Goal: Information Seeking & Learning: Learn about a topic

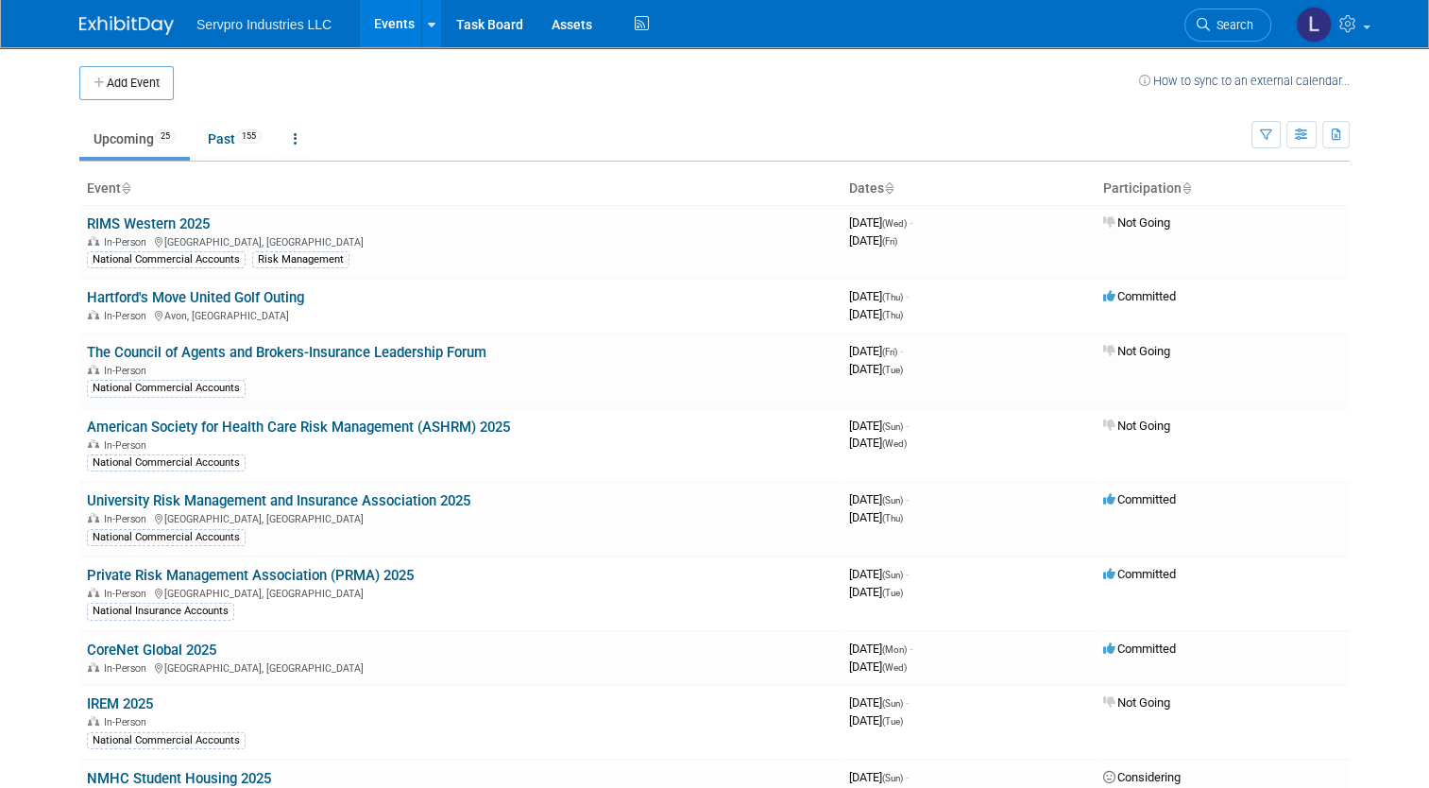
drag, startPoint x: 991, startPoint y: 373, endPoint x: 856, endPoint y: 174, distance: 240.2
drag, startPoint x: 856, startPoint y: 174, endPoint x: 854, endPoint y: 161, distance: 12.6
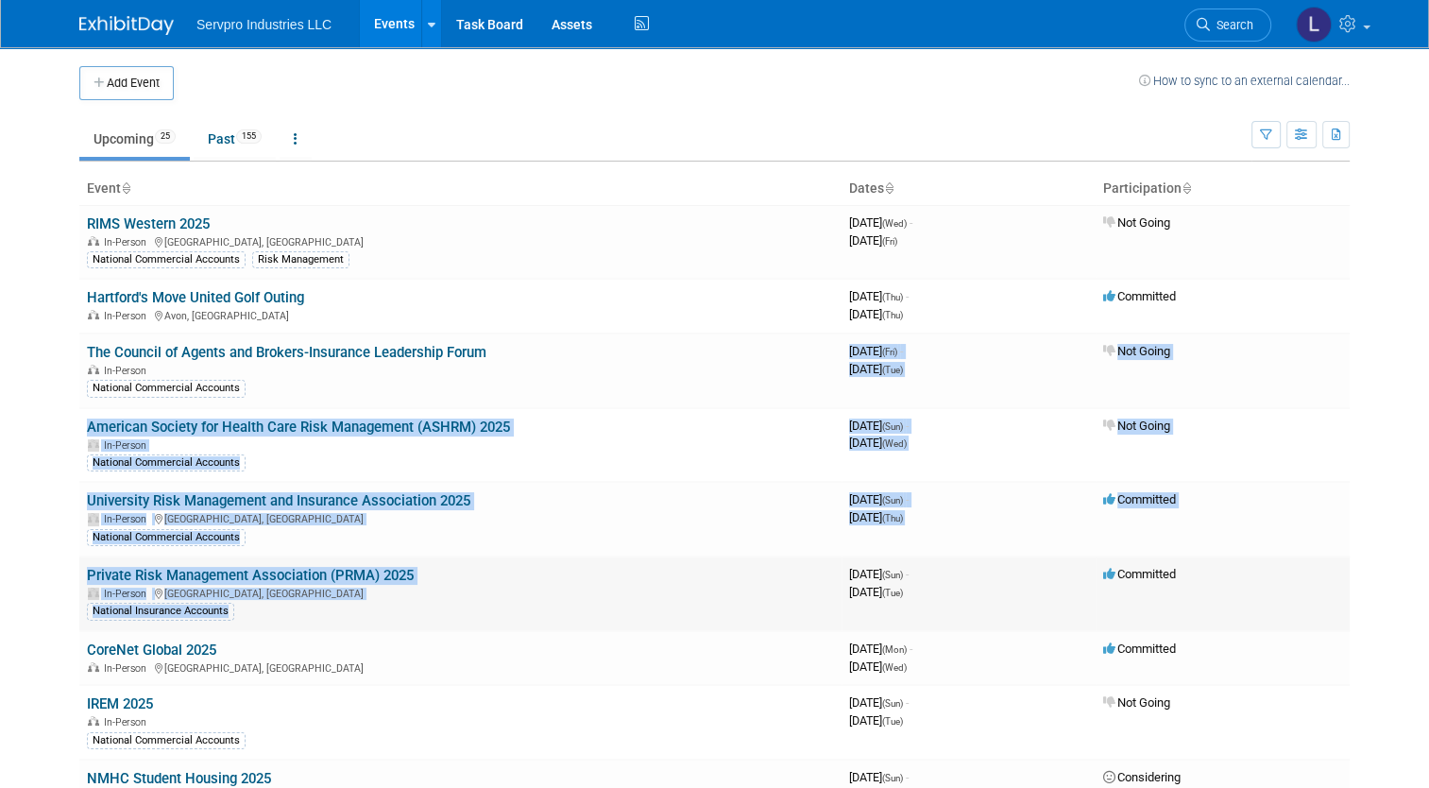
drag, startPoint x: 340, startPoint y: 378, endPoint x: 397, endPoint y: 609, distance: 238.2
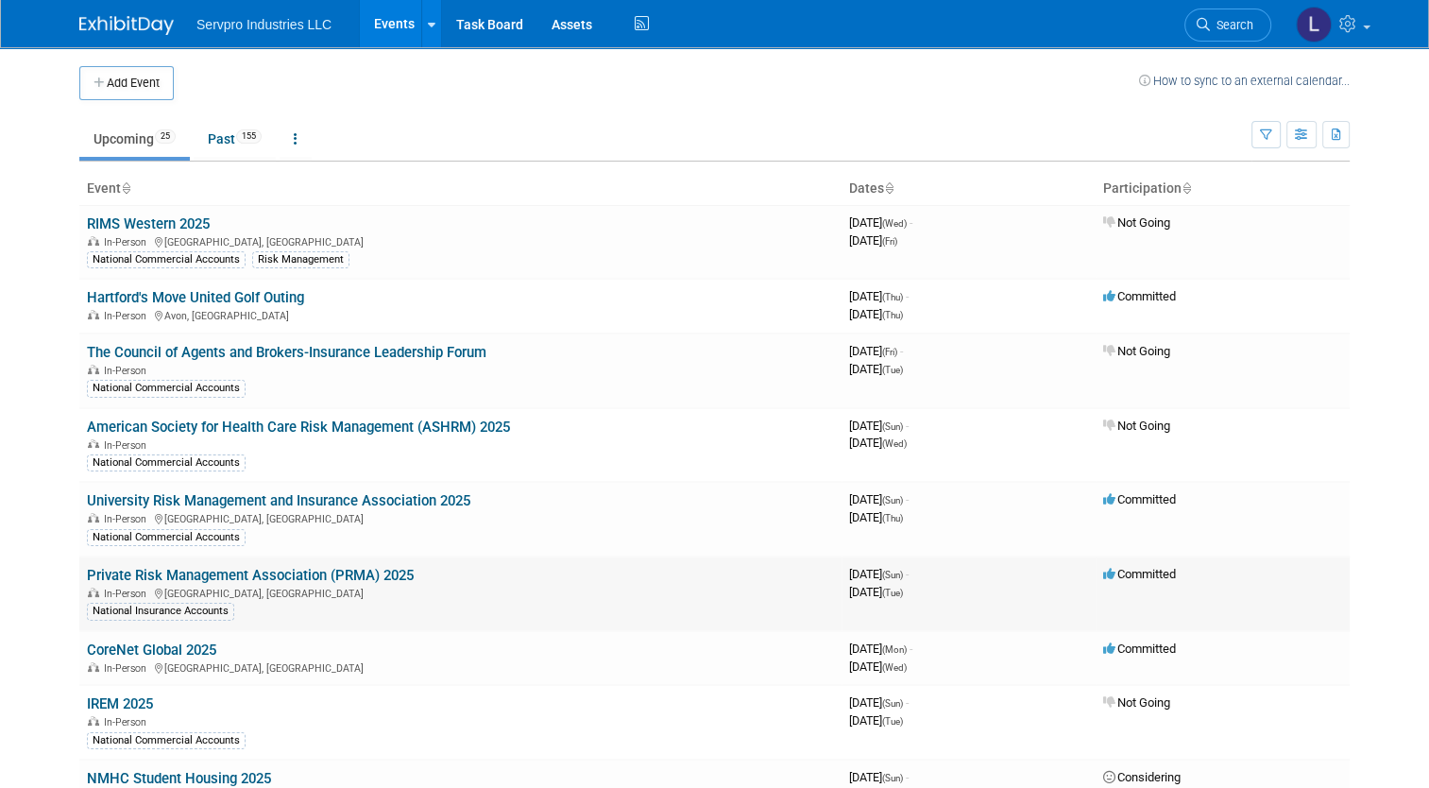
click at [397, 609] on div "National Insurance Accounts" at bounding box center [460, 610] width 747 height 20
click at [205, 133] on link "Past 155" at bounding box center [235, 139] width 82 height 36
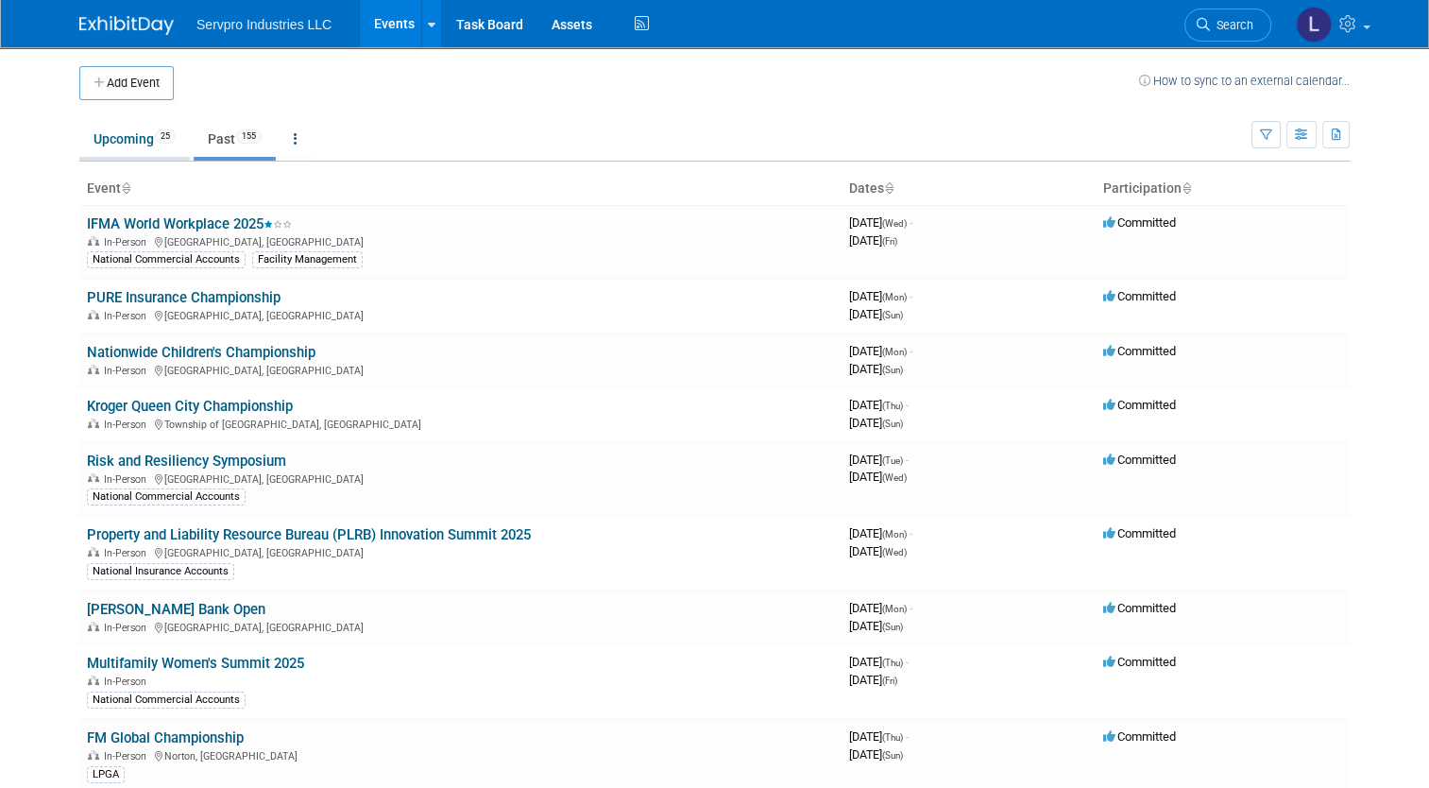
click at [140, 154] on link "Upcoming 25" at bounding box center [134, 139] width 110 height 36
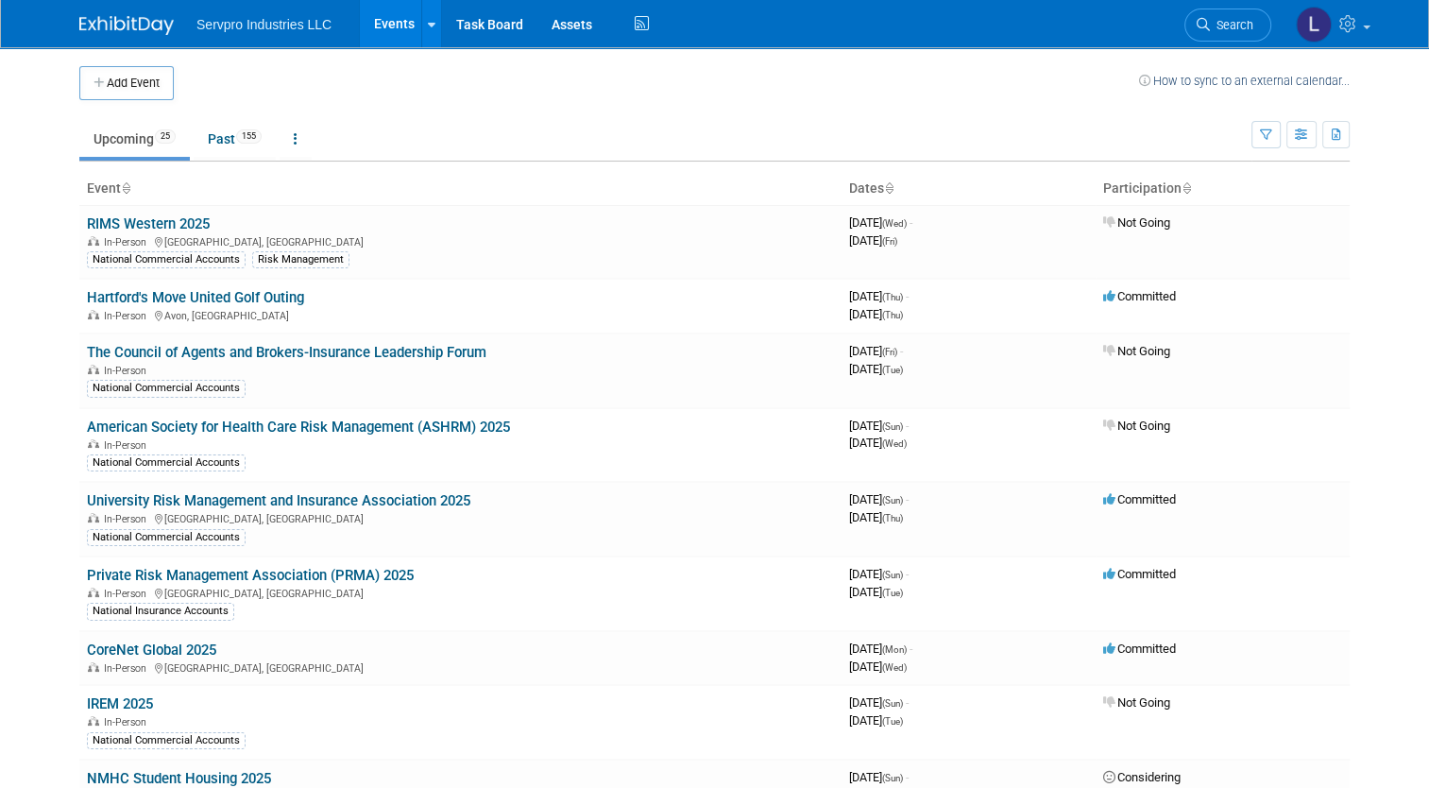
drag, startPoint x: 140, startPoint y: 158, endPoint x: 106, endPoint y: -69, distance: 229.2
click at [106, 0] on html "Servpro Industries LLC Events Add Event Bulk Upload Events Shareable Event Boar…" at bounding box center [714, 394] width 1429 height 788
drag, startPoint x: 106, startPoint y: -69, endPoint x: 43, endPoint y: 108, distance: 187.2
click at [43, 108] on body "Servpro Industries LLC Events Add Event Bulk Upload Events Shareable Event Boar…" at bounding box center [714, 394] width 1429 height 788
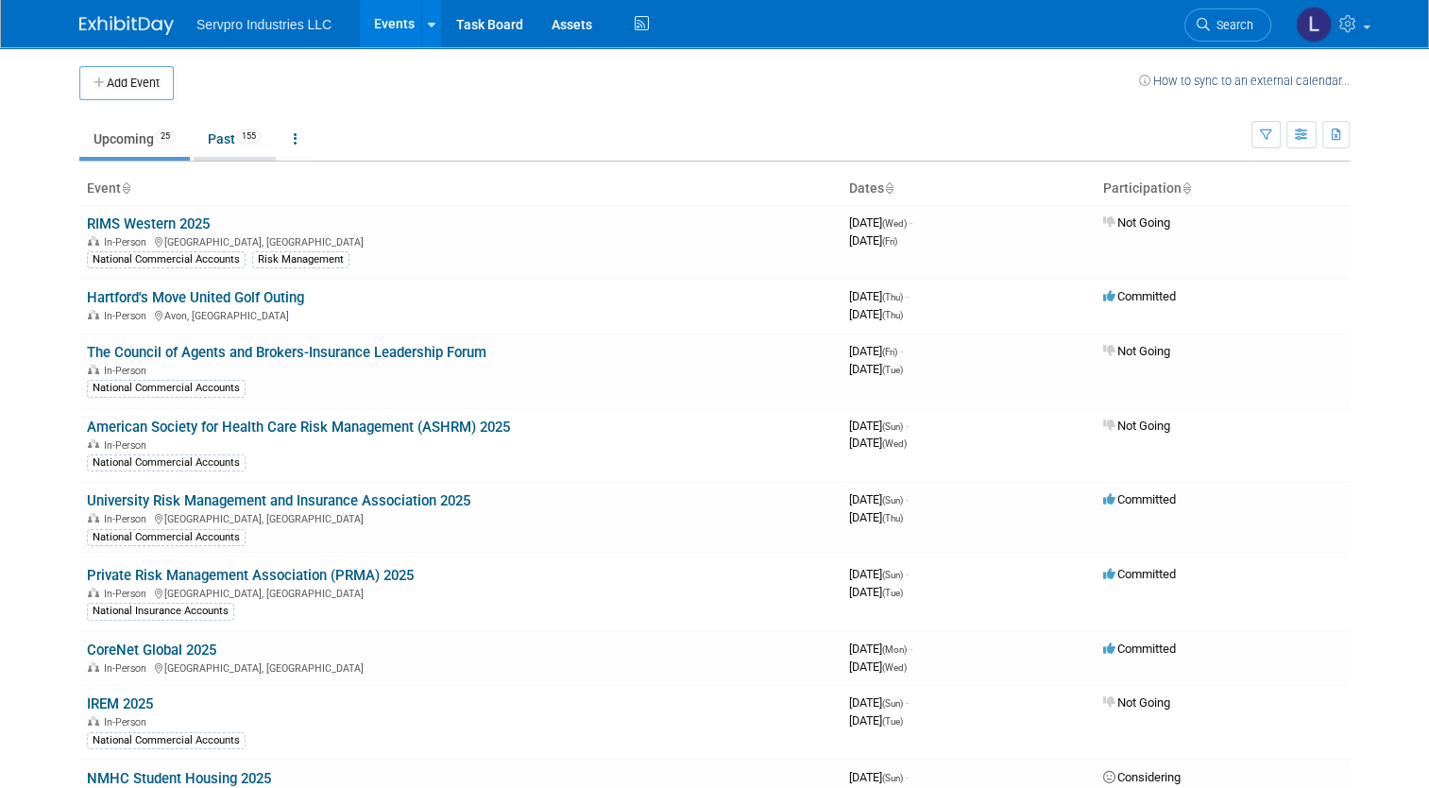
click at [206, 124] on link "Past 155" at bounding box center [235, 139] width 82 height 36
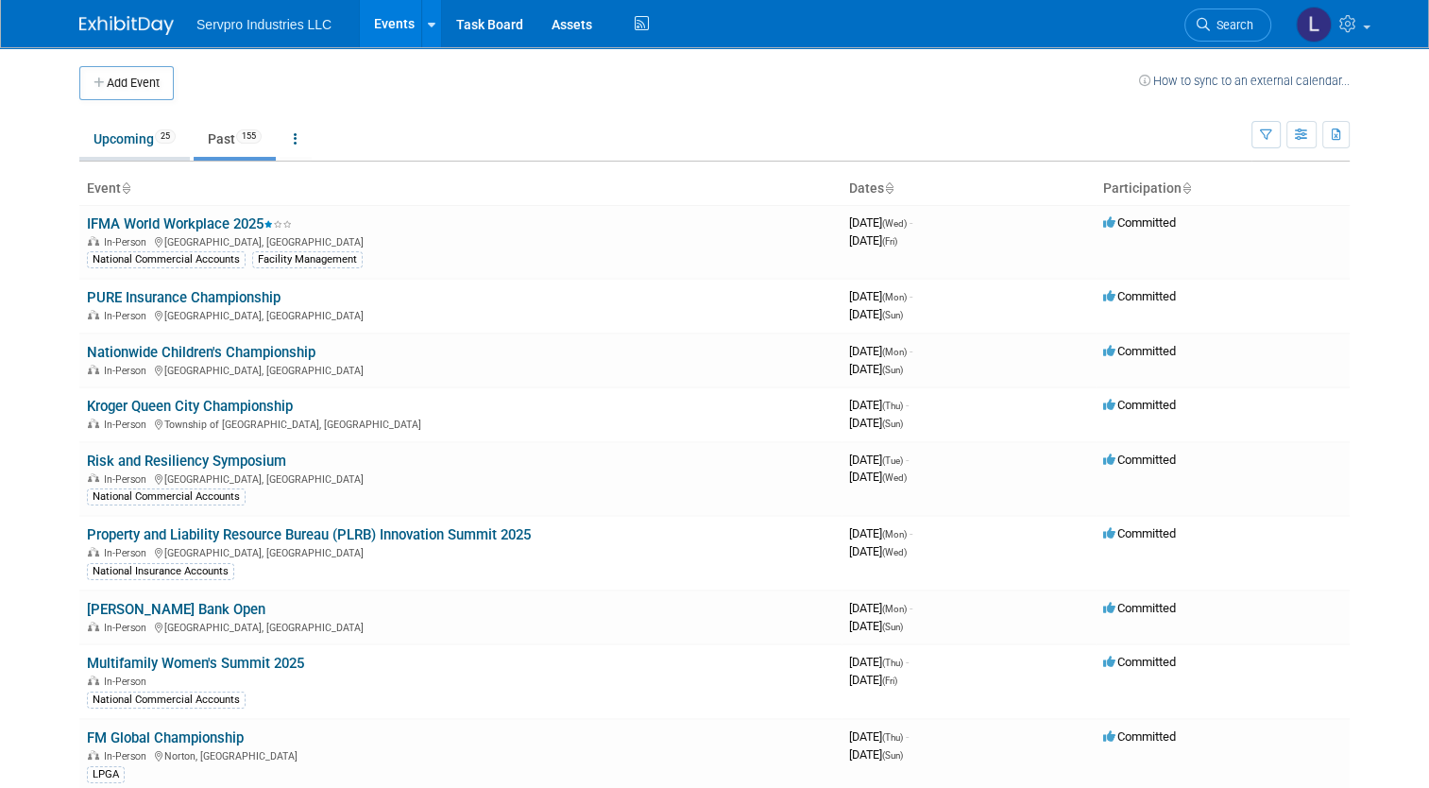
click at [147, 151] on link "Upcoming 25" at bounding box center [134, 139] width 110 height 36
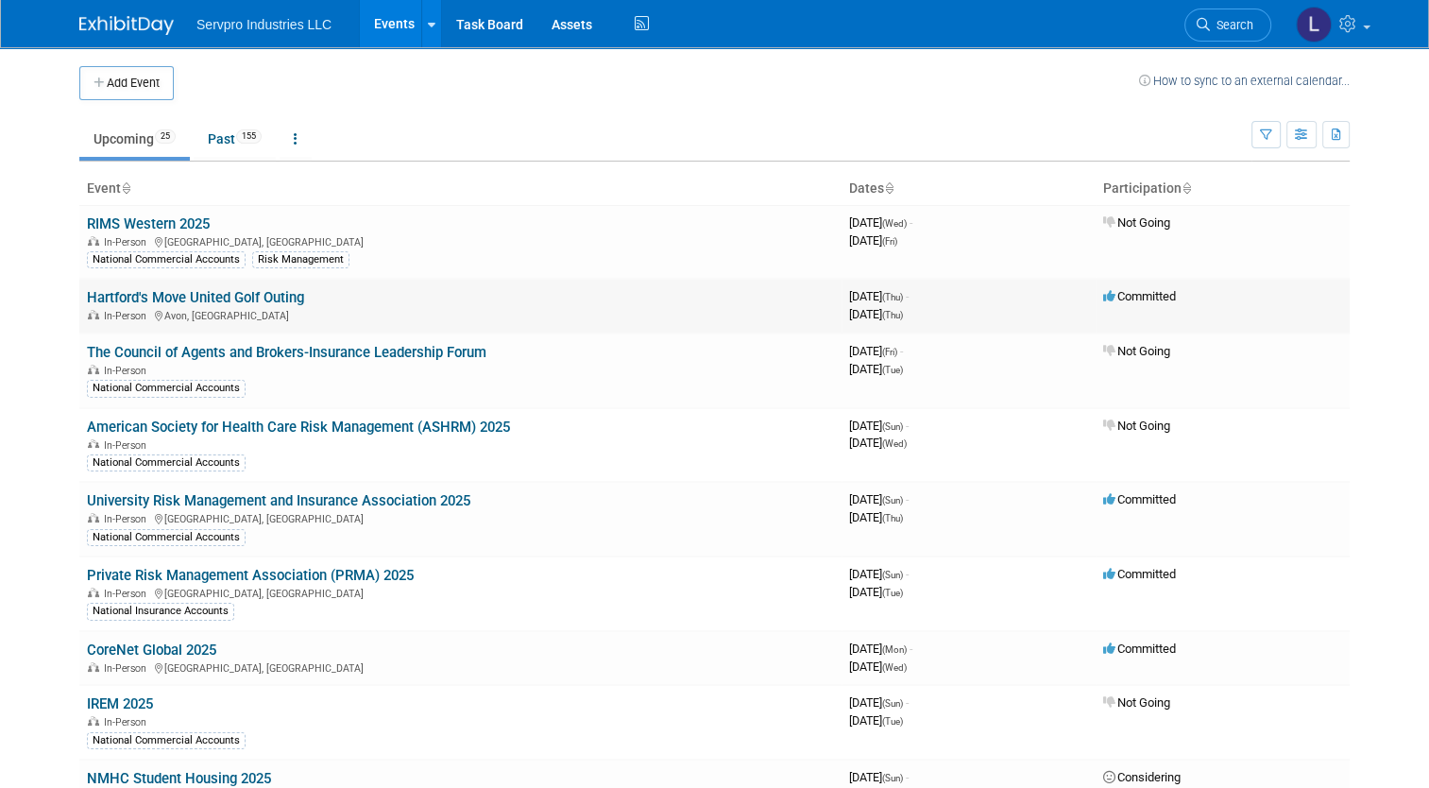
drag, startPoint x: 189, startPoint y: 198, endPoint x: 313, endPoint y: 289, distance: 154.1
drag, startPoint x: 313, startPoint y: 289, endPoint x: 168, endPoint y: 168, distance: 189.1
click at [227, 134] on link "Past 155" at bounding box center [235, 139] width 82 height 36
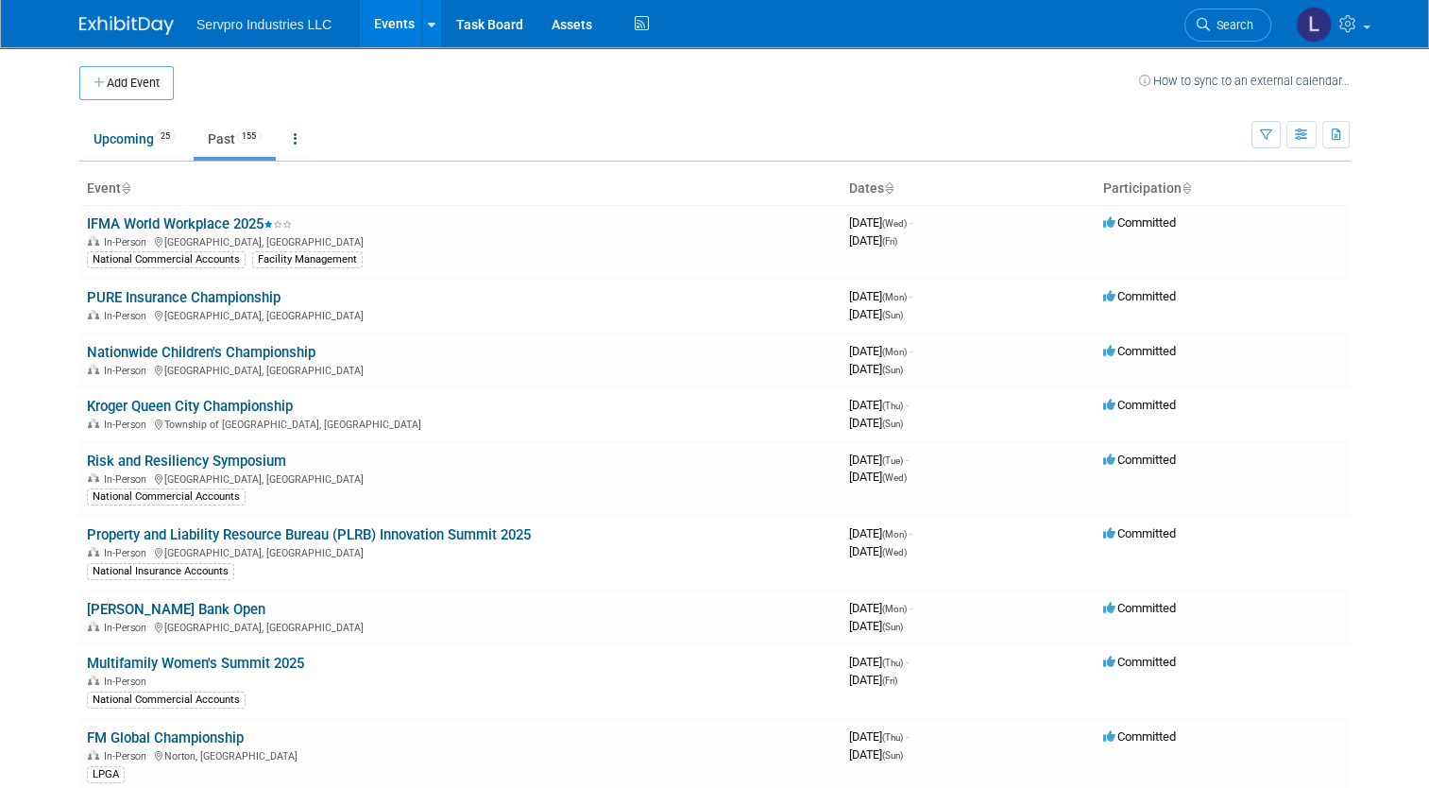
click at [155, 134] on span "25" at bounding box center [165, 136] width 21 height 14
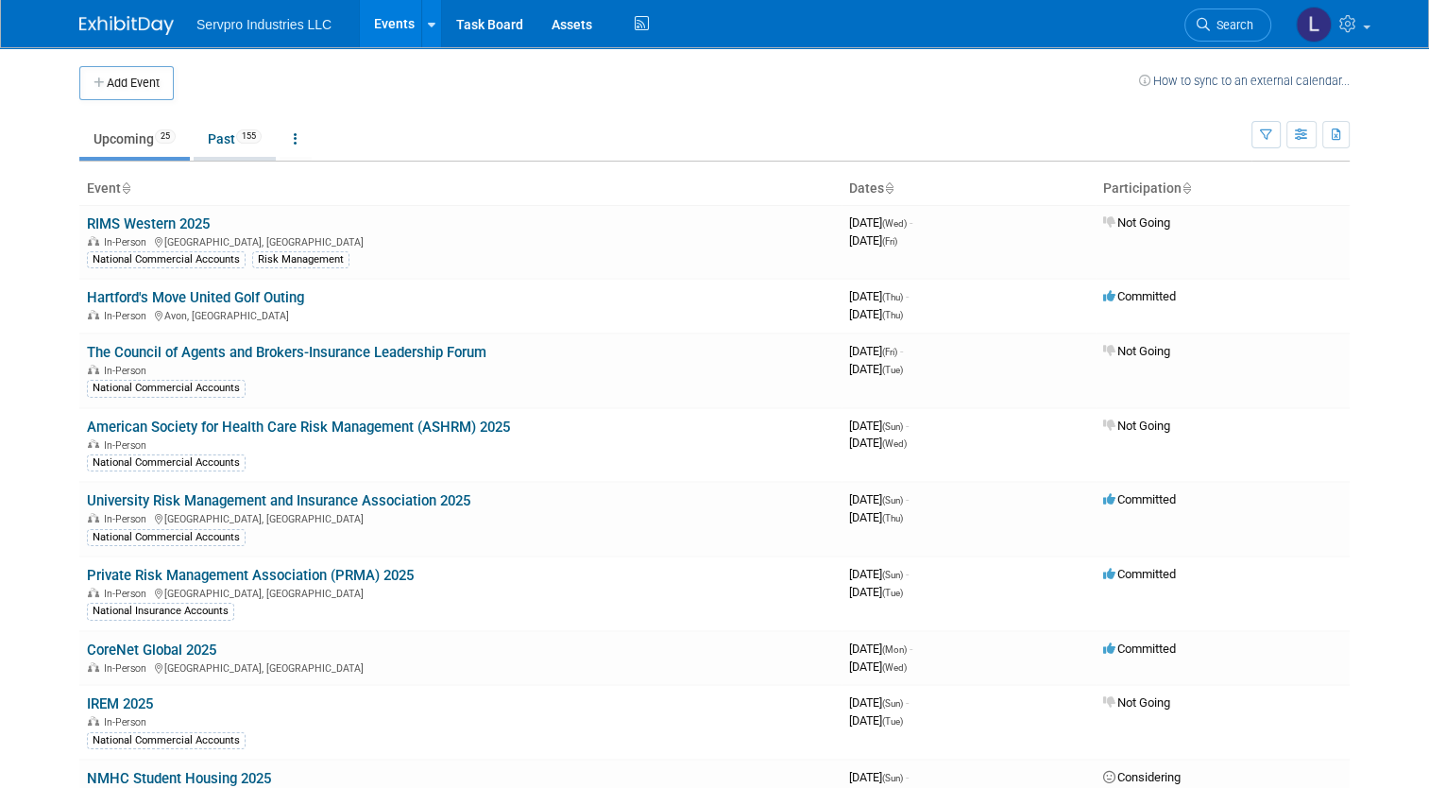
click at [212, 142] on link "Past 155" at bounding box center [235, 139] width 82 height 36
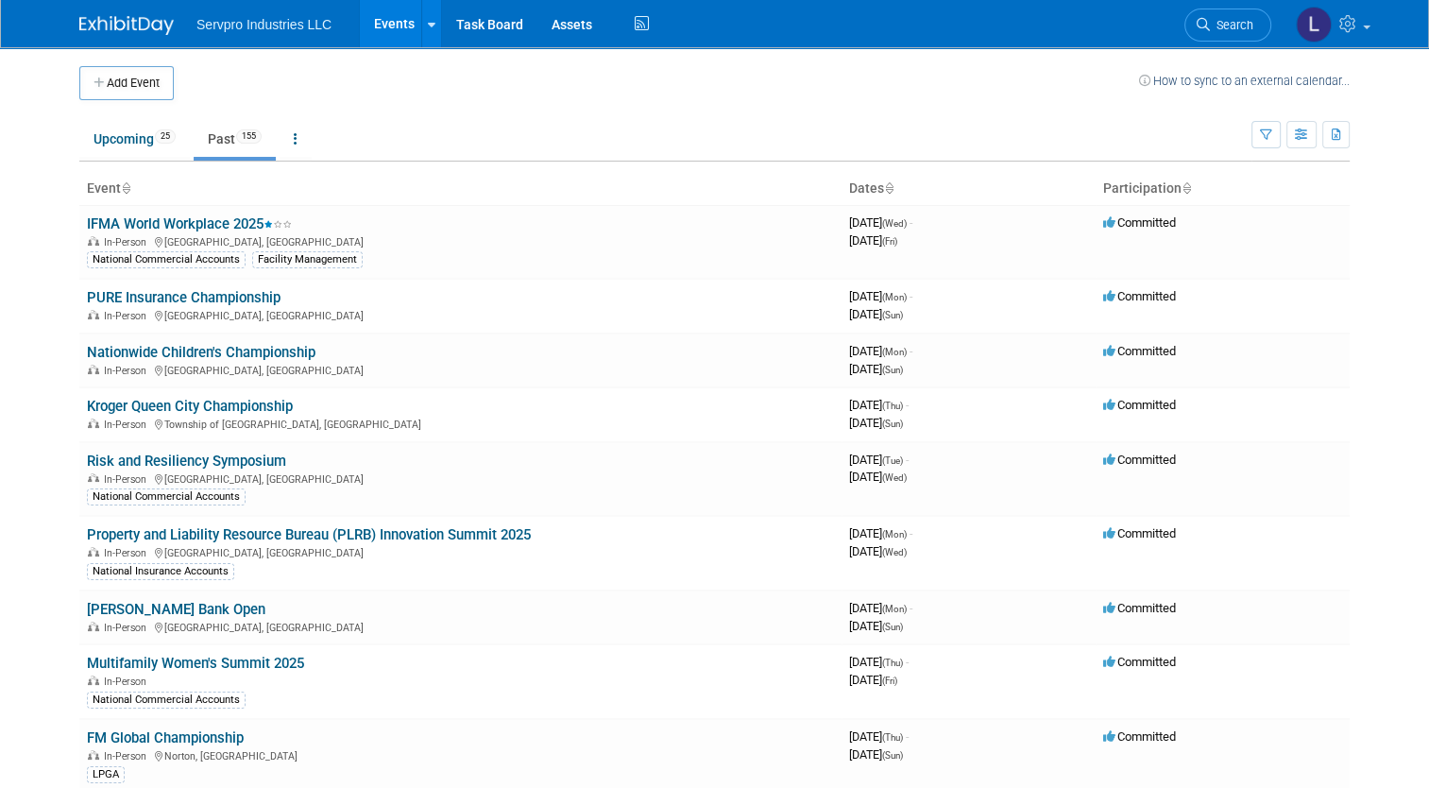
click at [122, 143] on link "Upcoming 25" at bounding box center [134, 139] width 110 height 36
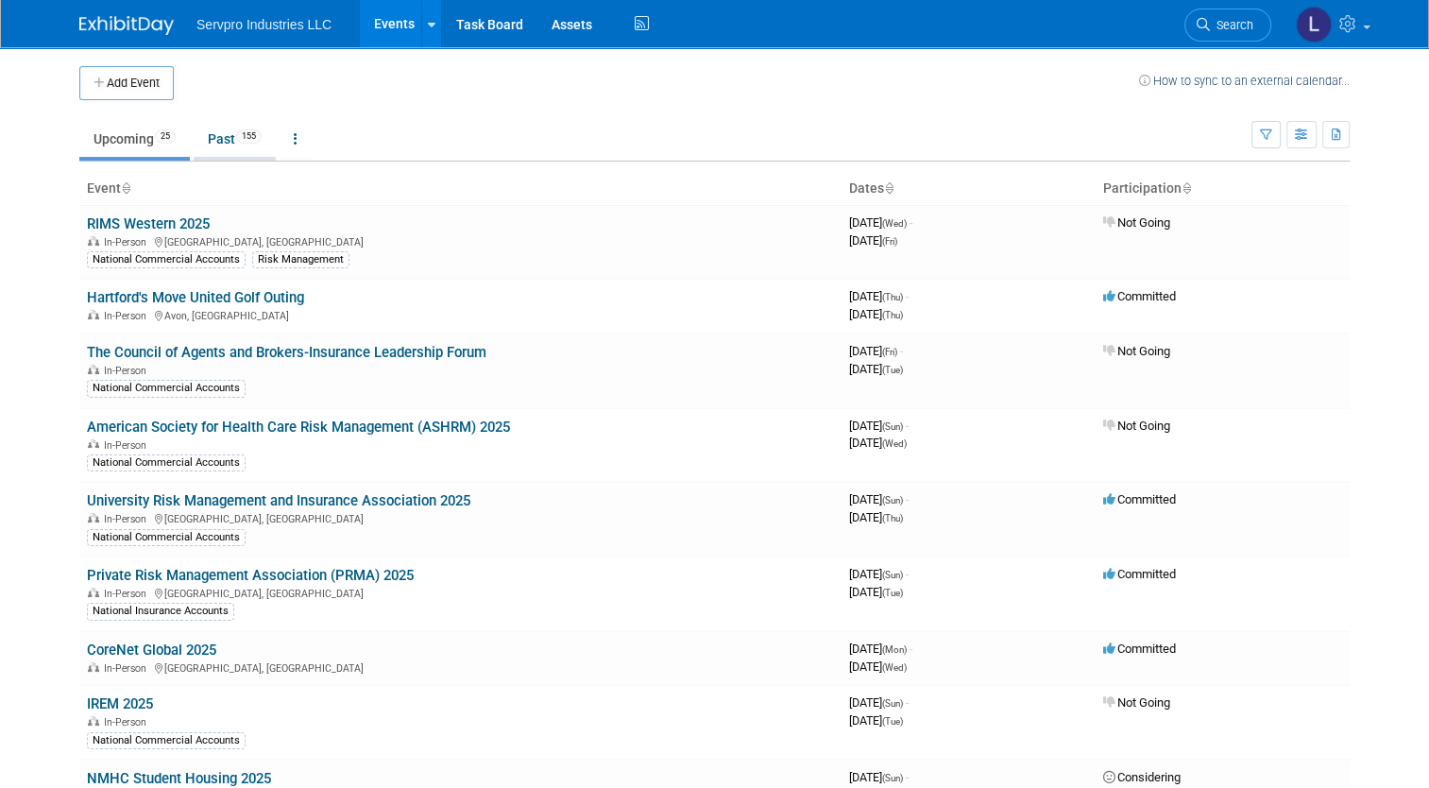
click at [205, 142] on link "Past 155" at bounding box center [235, 139] width 82 height 36
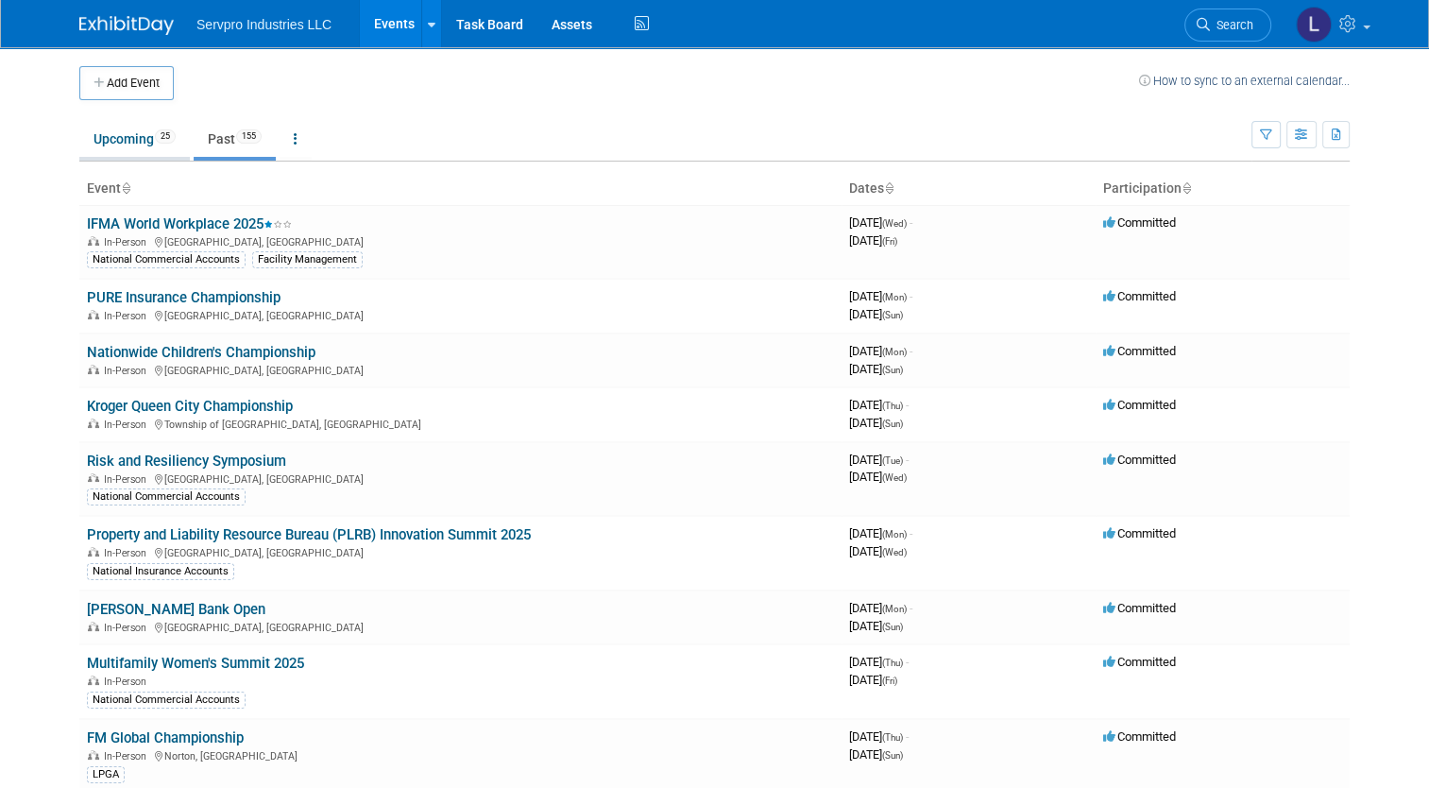
click at [160, 142] on span "25" at bounding box center [165, 136] width 21 height 14
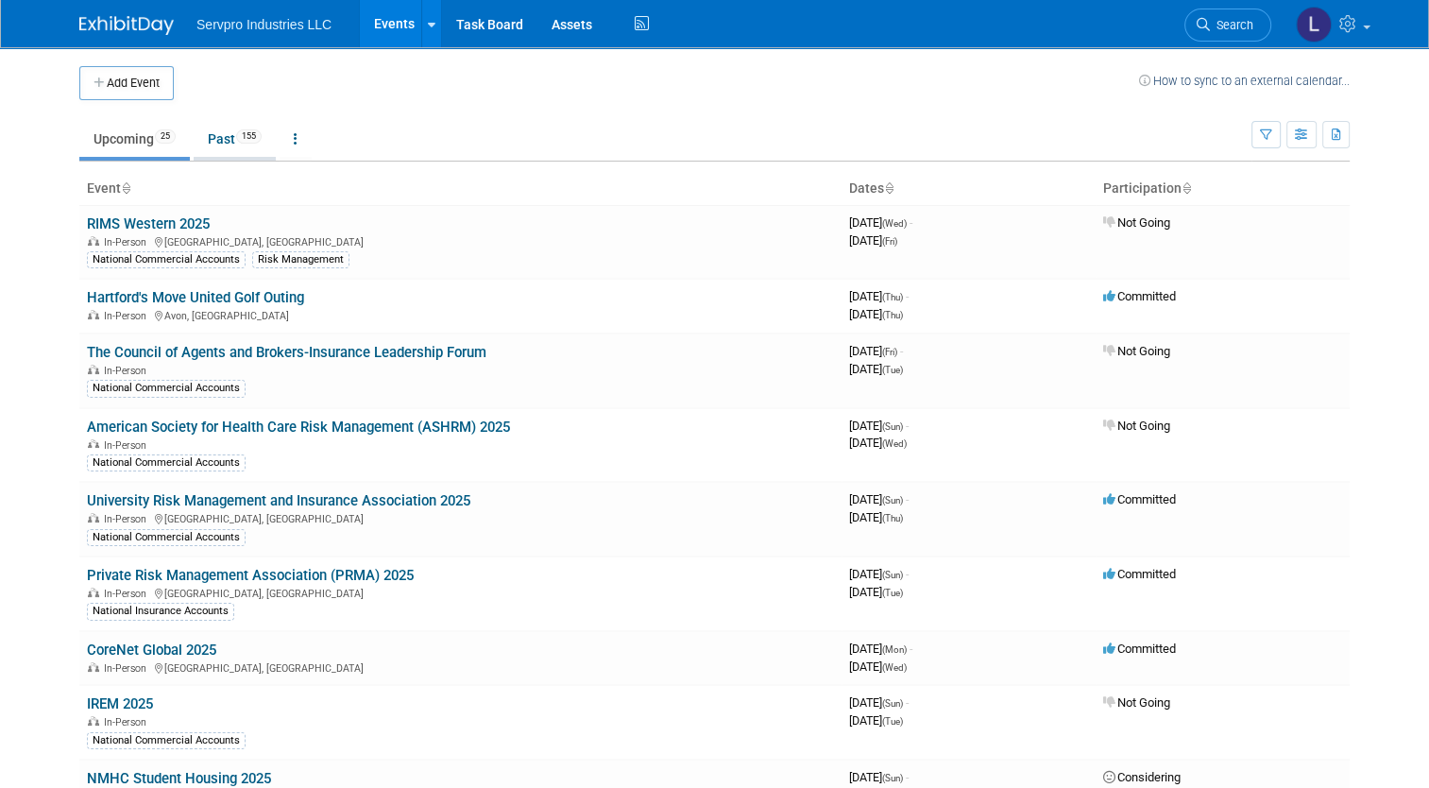
click at [219, 150] on link "Past 155" at bounding box center [235, 139] width 82 height 36
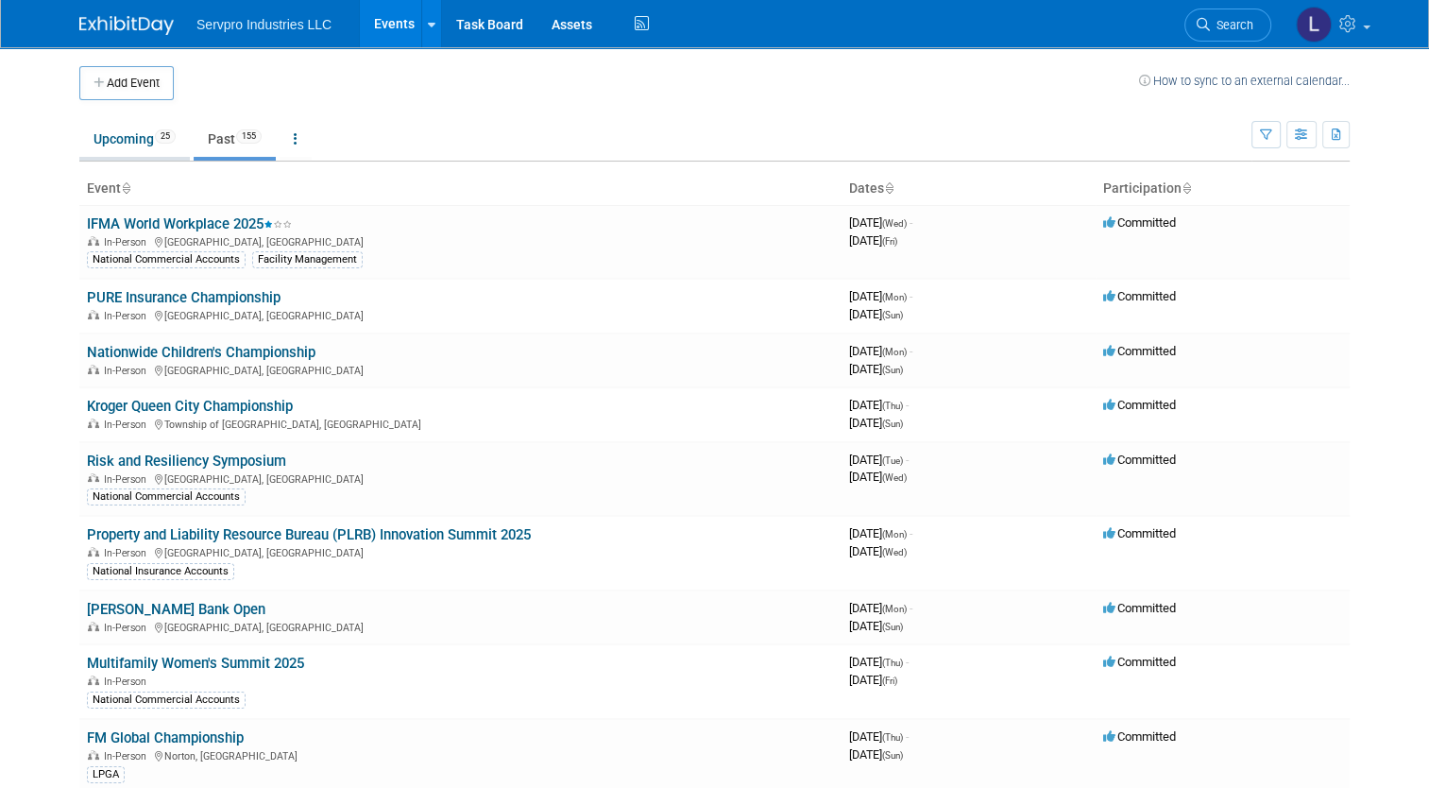
click at [164, 140] on span "25" at bounding box center [165, 136] width 21 height 14
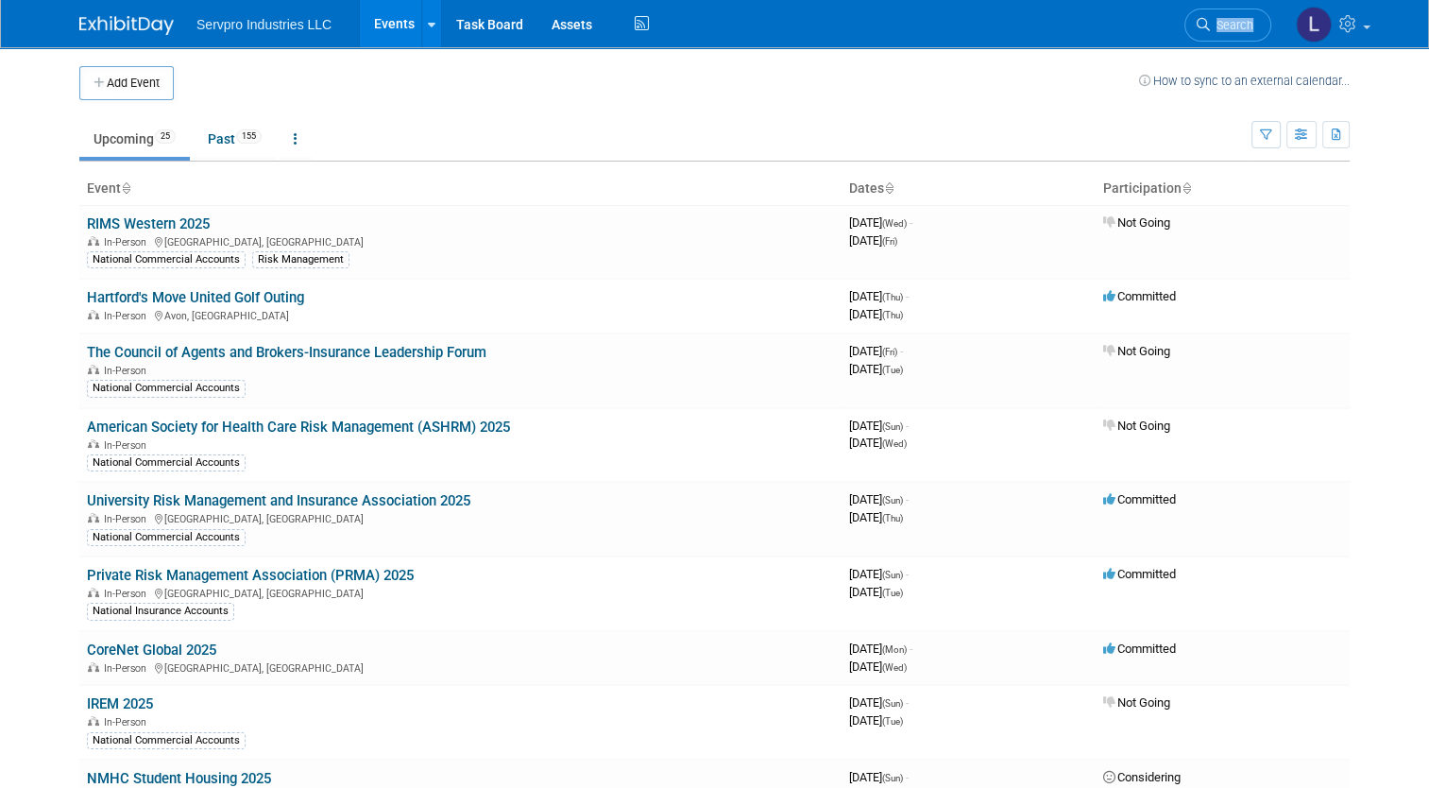
drag, startPoint x: 329, startPoint y: 20, endPoint x: 64, endPoint y: 5, distance: 264.8
click at [65, 5] on div "Servpro Industries LLC Events Add Event Bulk Upload Events Shareable Event Boar…" at bounding box center [714, 23] width 1298 height 47
drag, startPoint x: 64, startPoint y: 5, endPoint x: 50, endPoint y: 22, distance: 22.1
click at [50, 22] on div "Servpro Industries LLC Events Add Event Bulk Upload Events Shareable Event Boar…" at bounding box center [714, 24] width 1429 height 48
drag, startPoint x: 50, startPoint y: 22, endPoint x: 206, endPoint y: 60, distance: 160.5
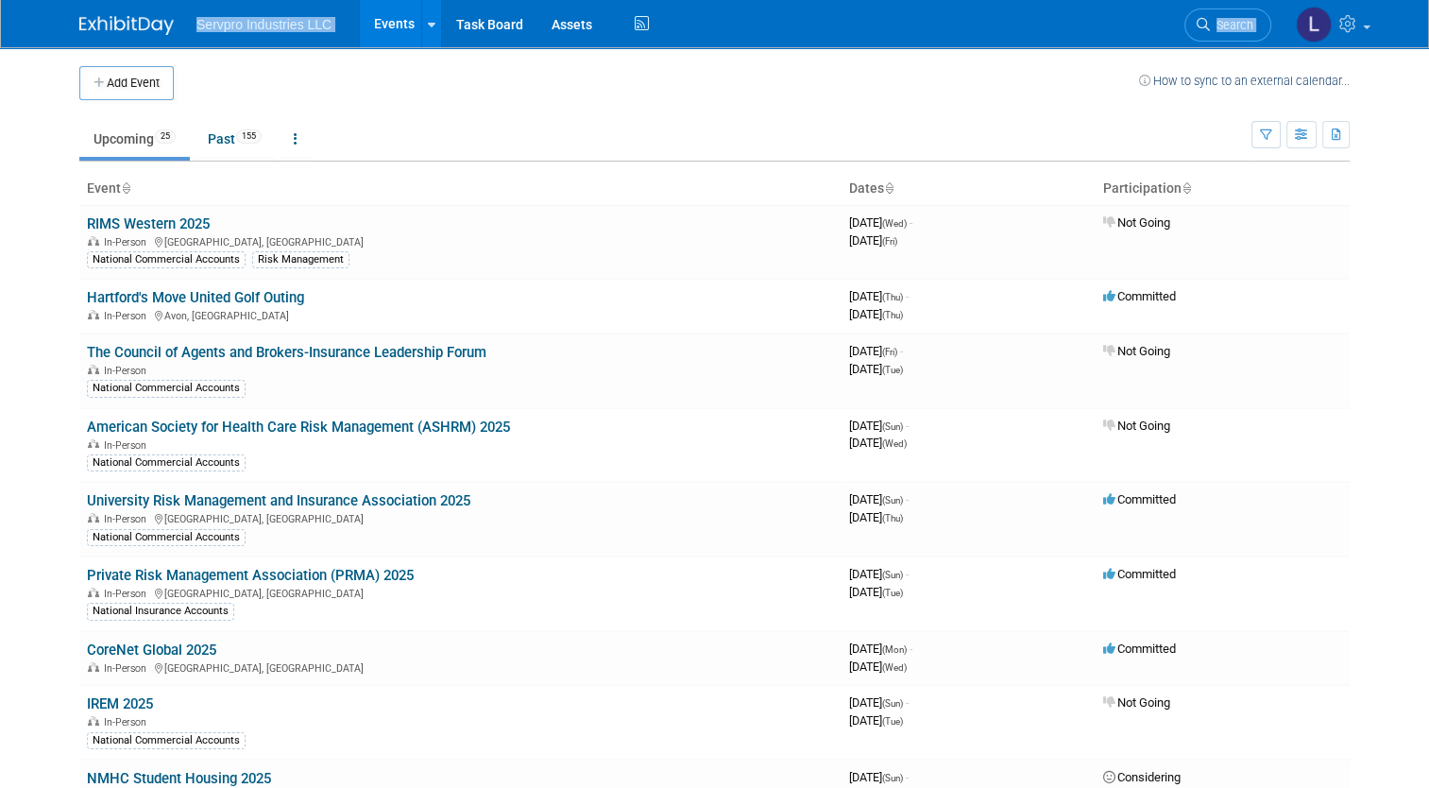
click at [206, 60] on body "Servpro Industries LLC Events Add Event Bulk Upload Events Shareable Event Boar…" at bounding box center [714, 394] width 1429 height 788
drag, startPoint x: 206, startPoint y: 60, endPoint x: 391, endPoint y: 133, distance: 198.8
click at [391, 133] on ul "Upcoming 25 Past 155 All Events 180 Past and Upcoming Grouped Annually Events g…" at bounding box center [665, 140] width 1172 height 42
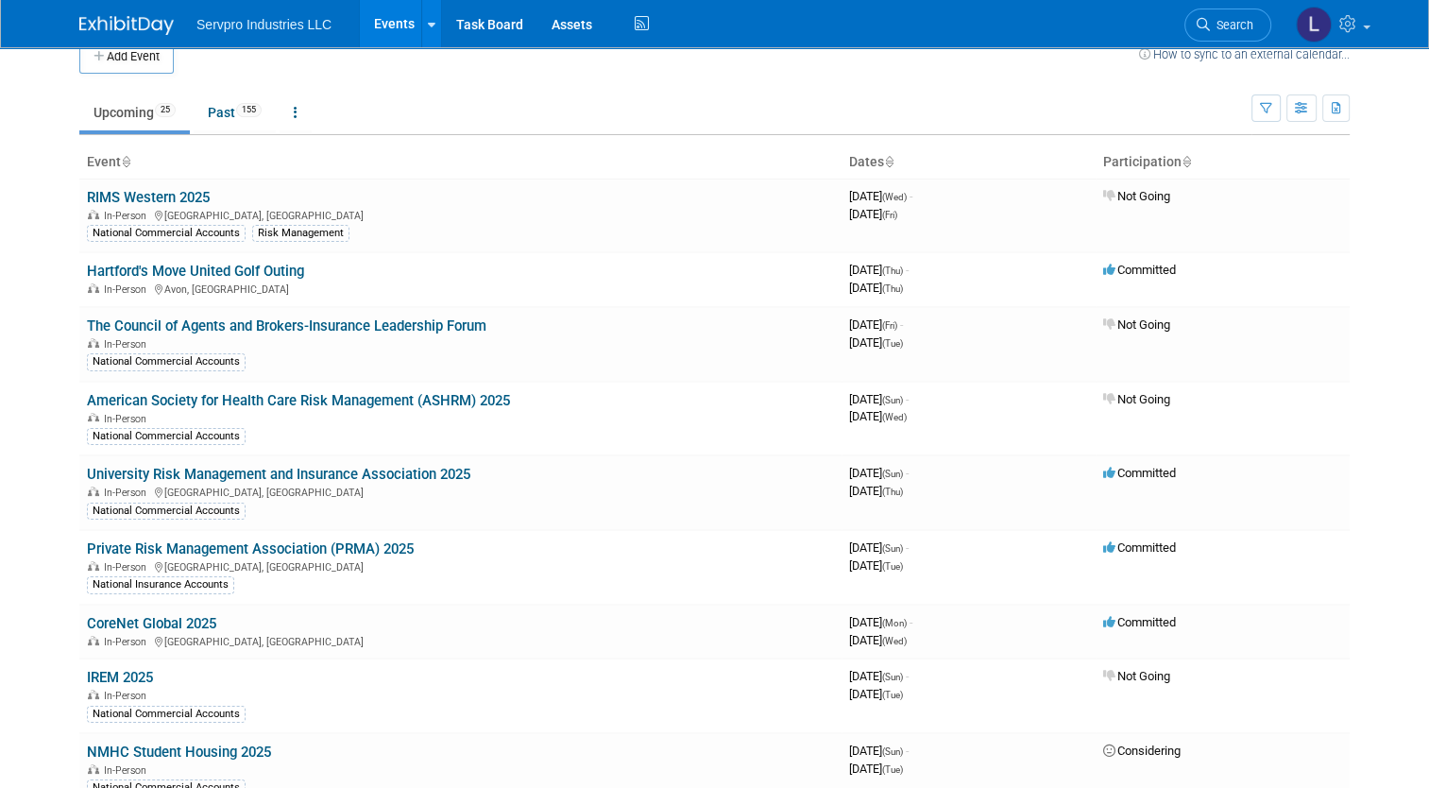
scroll to position [20, 0]
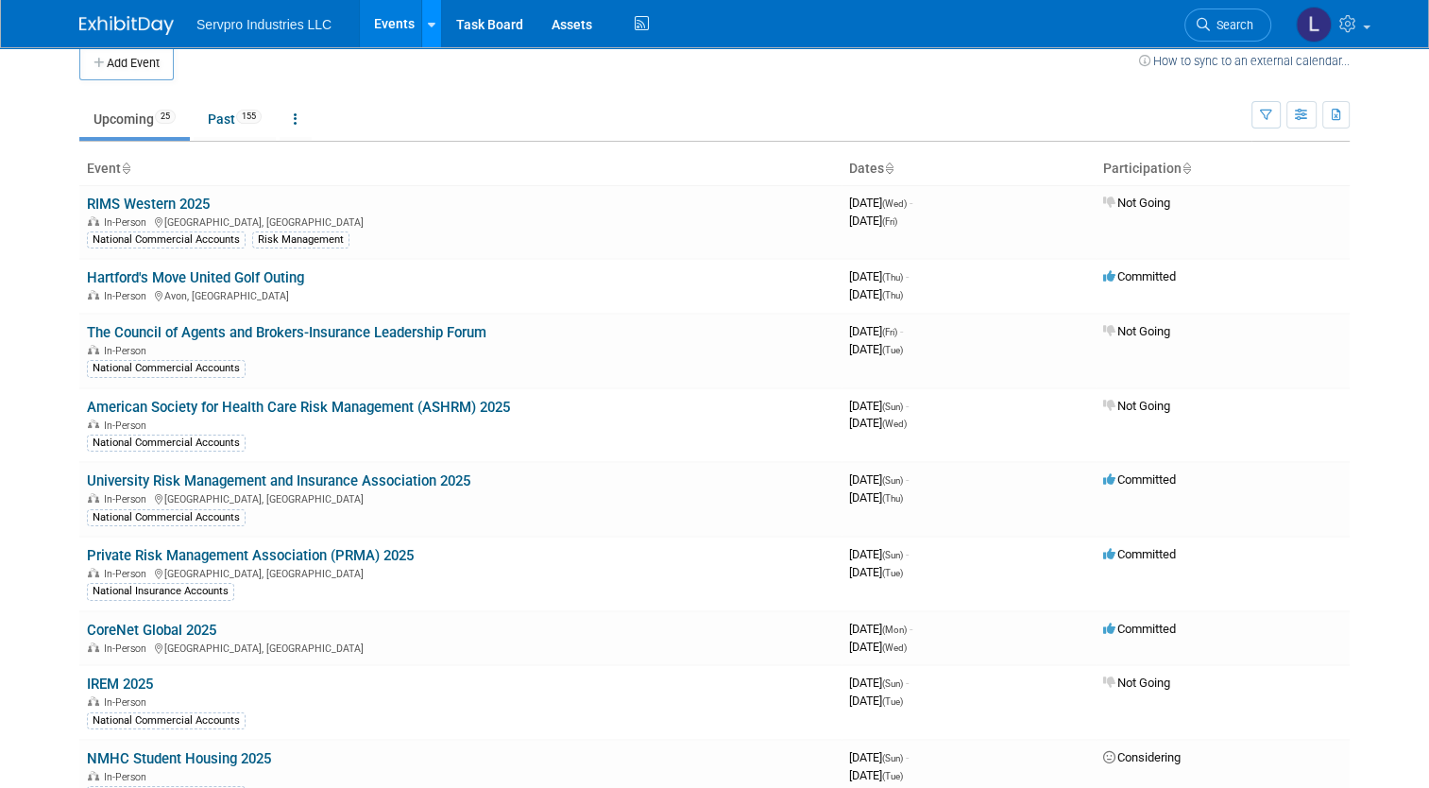
click at [428, 30] on div at bounding box center [432, 23] width 8 height 19
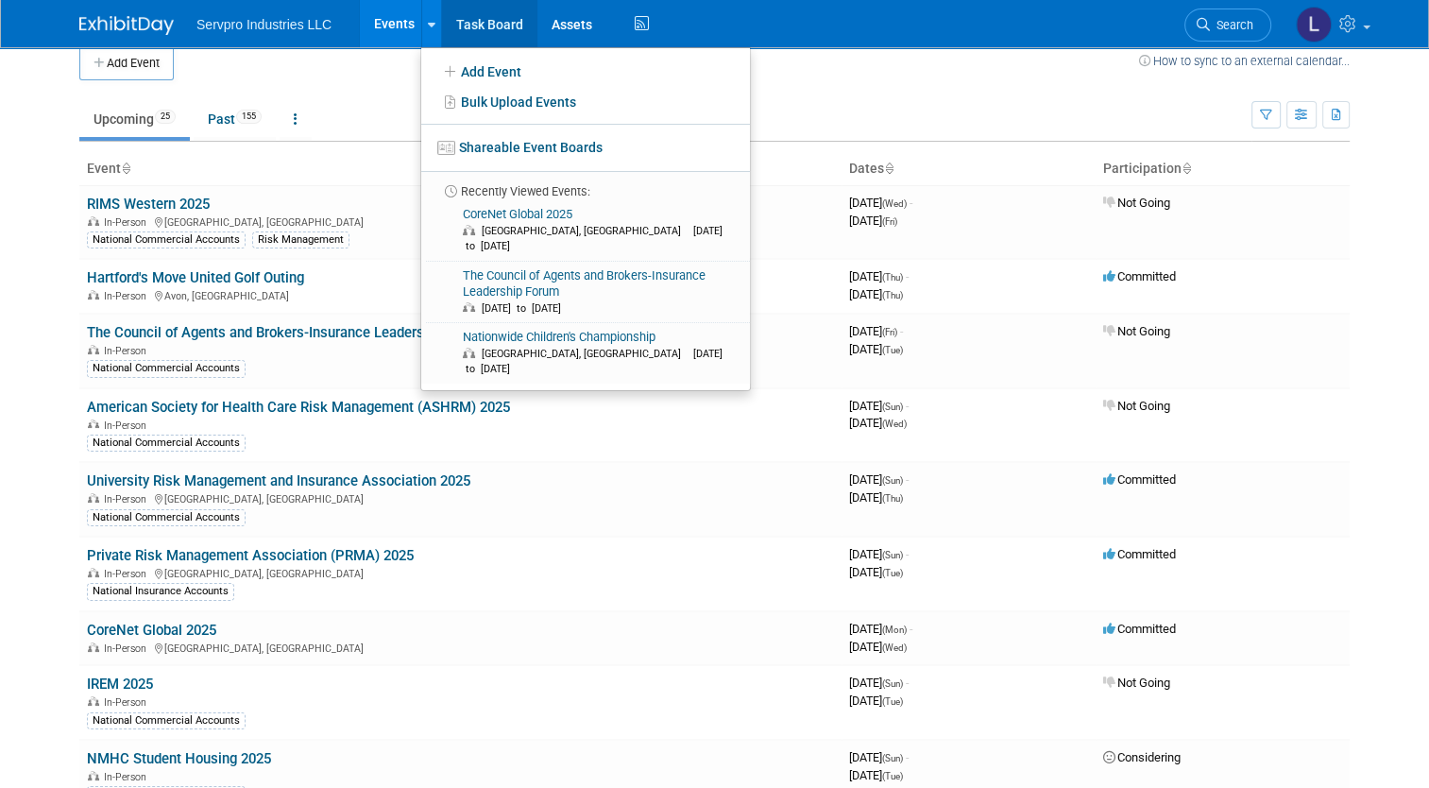
click at [448, 24] on link "Task Board" at bounding box center [489, 23] width 95 height 47
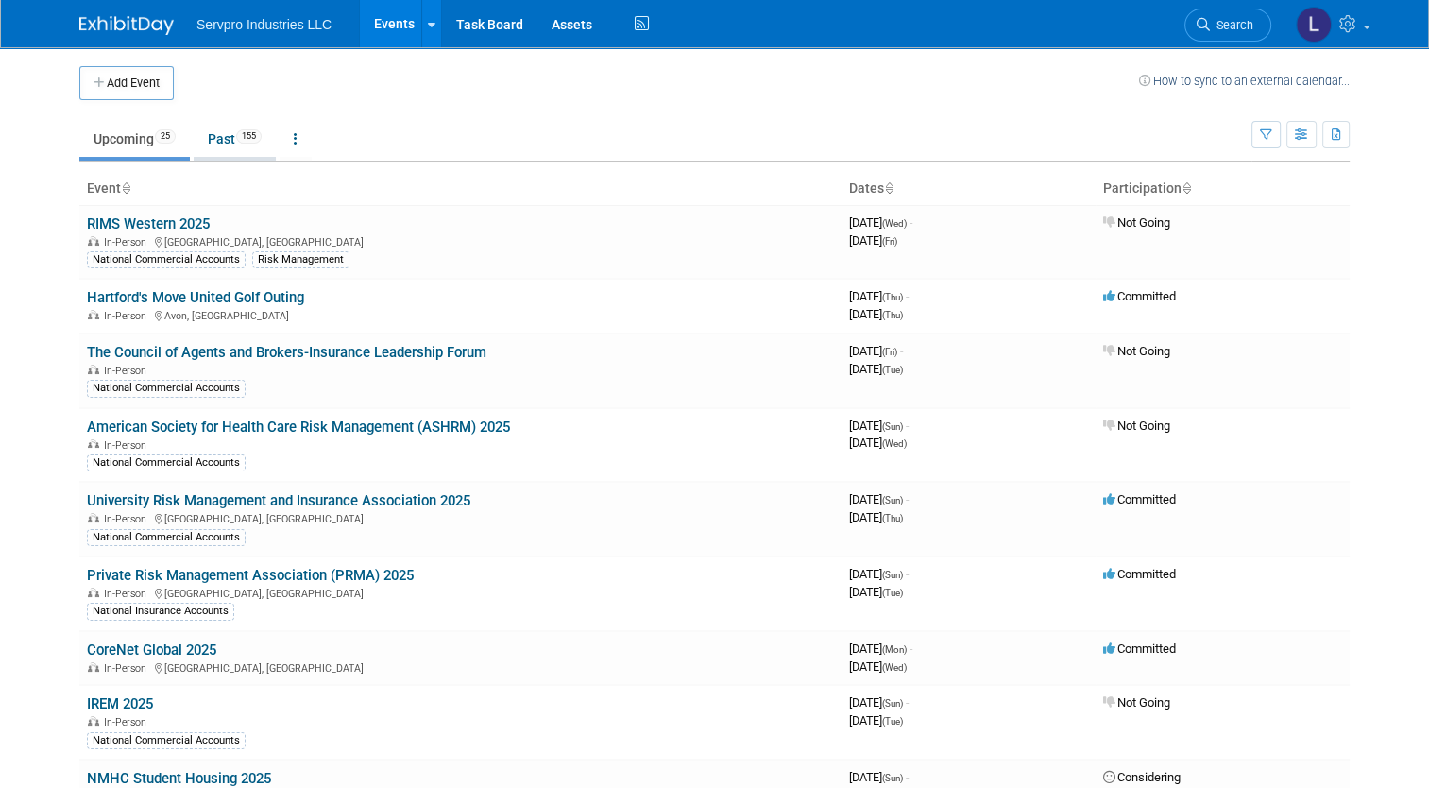
click at [220, 127] on link "Past 155" at bounding box center [235, 139] width 82 height 36
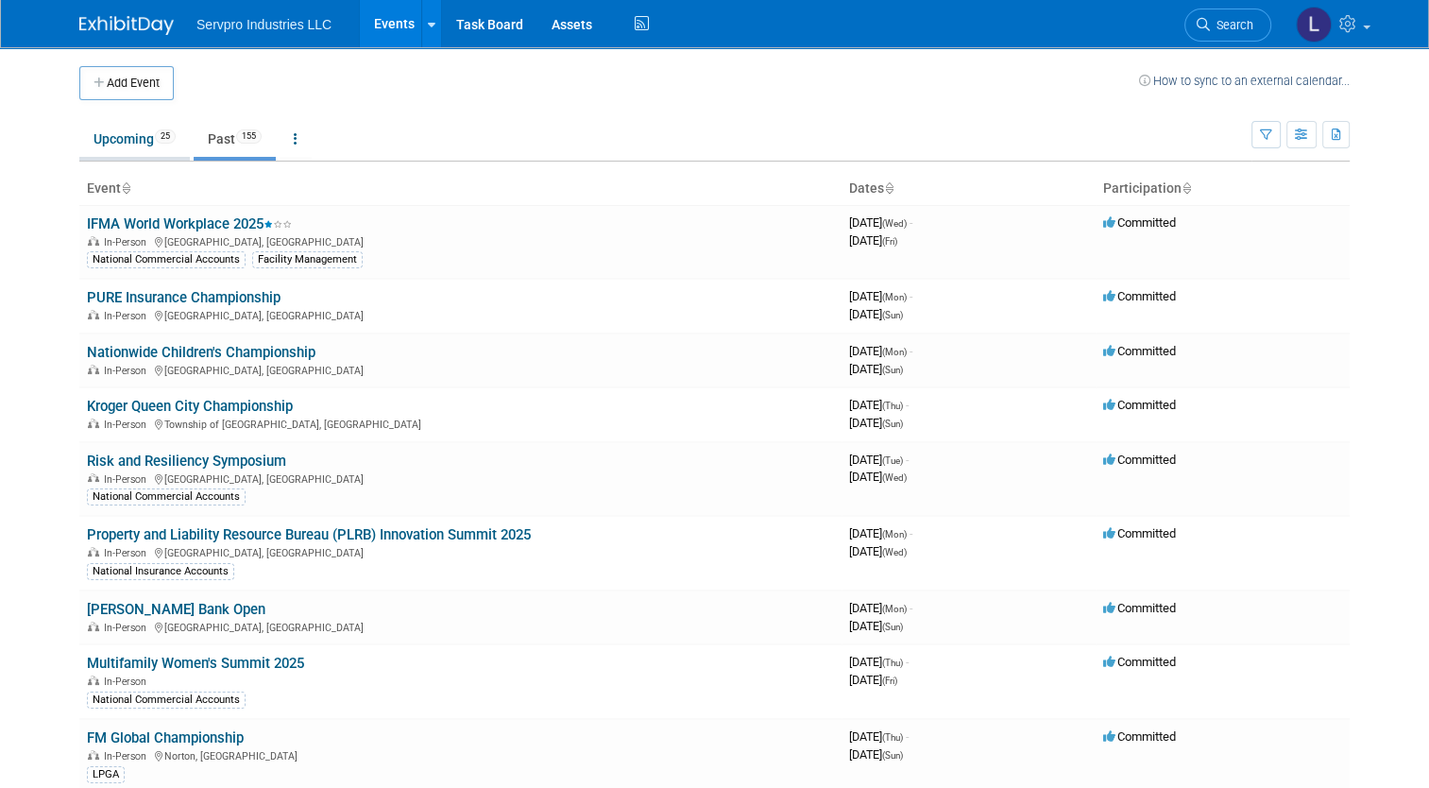
click at [132, 150] on link "Upcoming 25" at bounding box center [134, 139] width 110 height 36
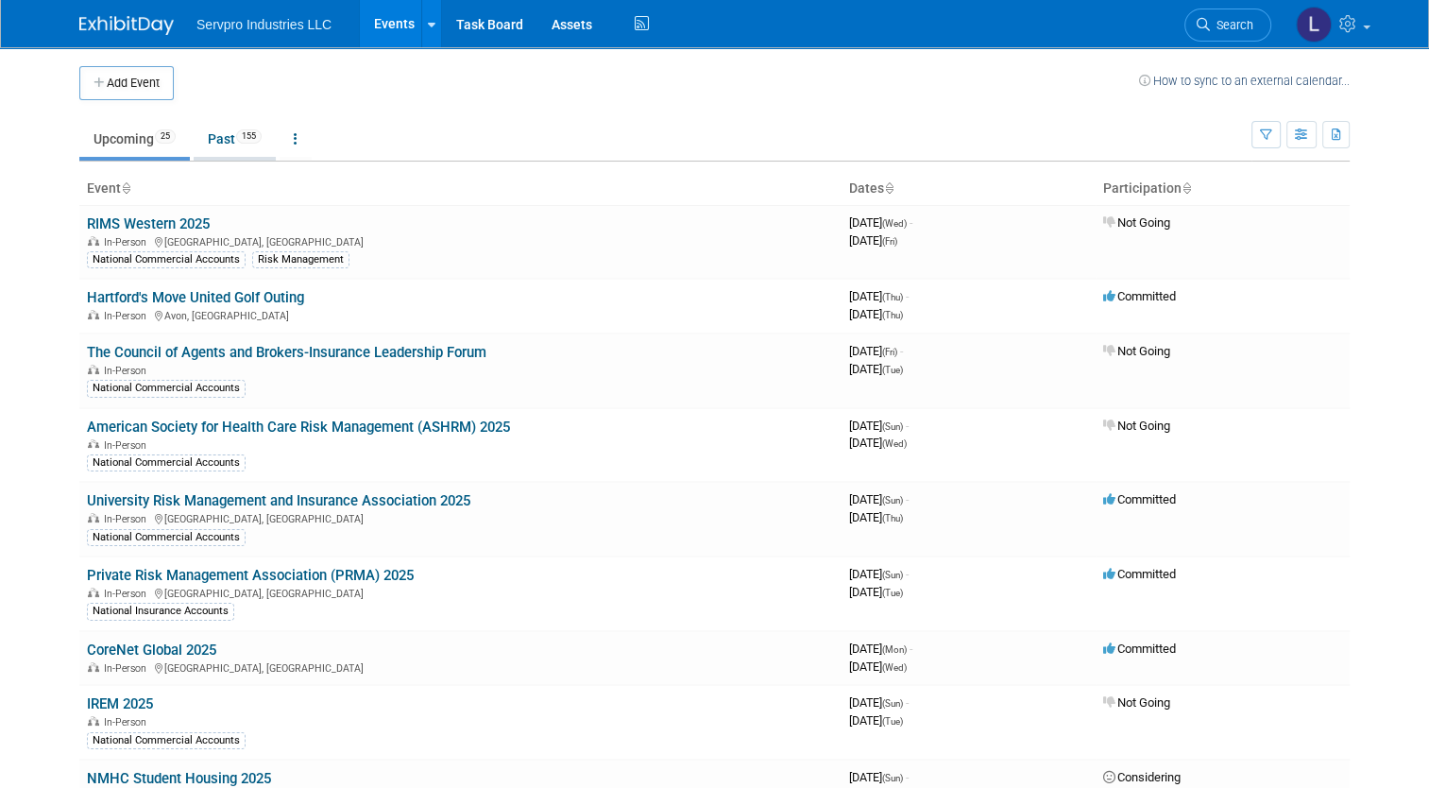
click at [201, 151] on link "Past 155" at bounding box center [235, 139] width 82 height 36
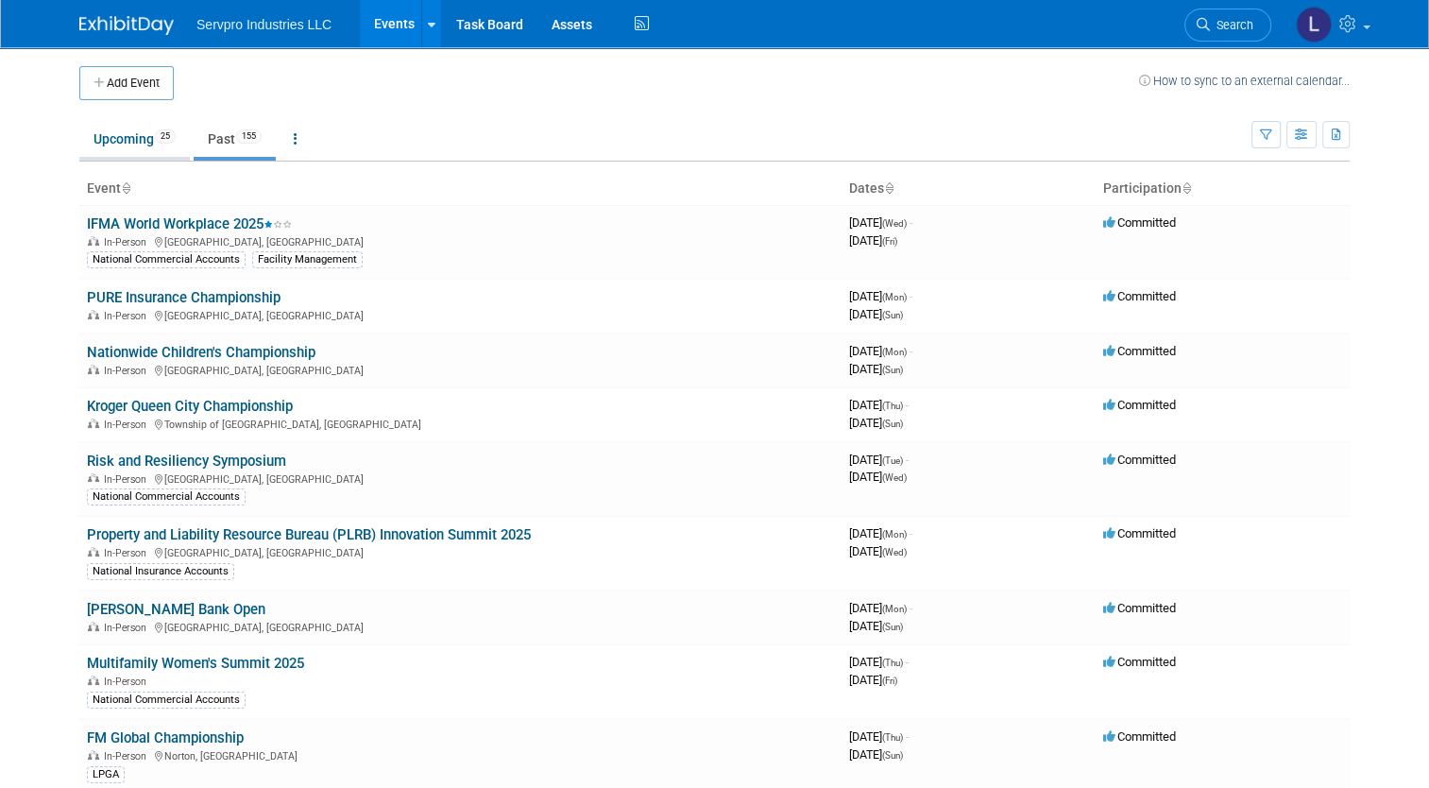
click at [128, 152] on link "Upcoming 25" at bounding box center [134, 139] width 110 height 36
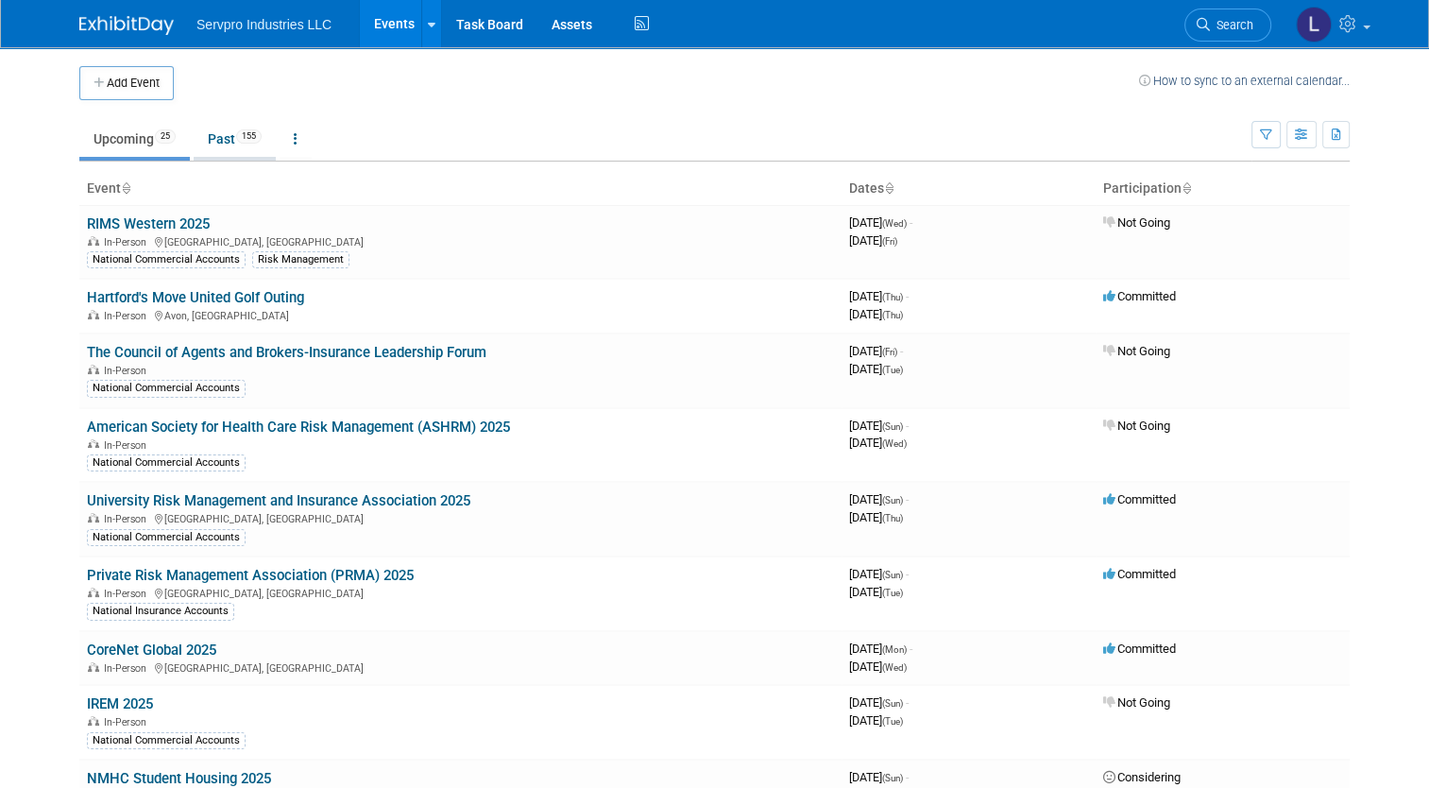
click at [253, 138] on span "155" at bounding box center [248, 136] width 25 height 14
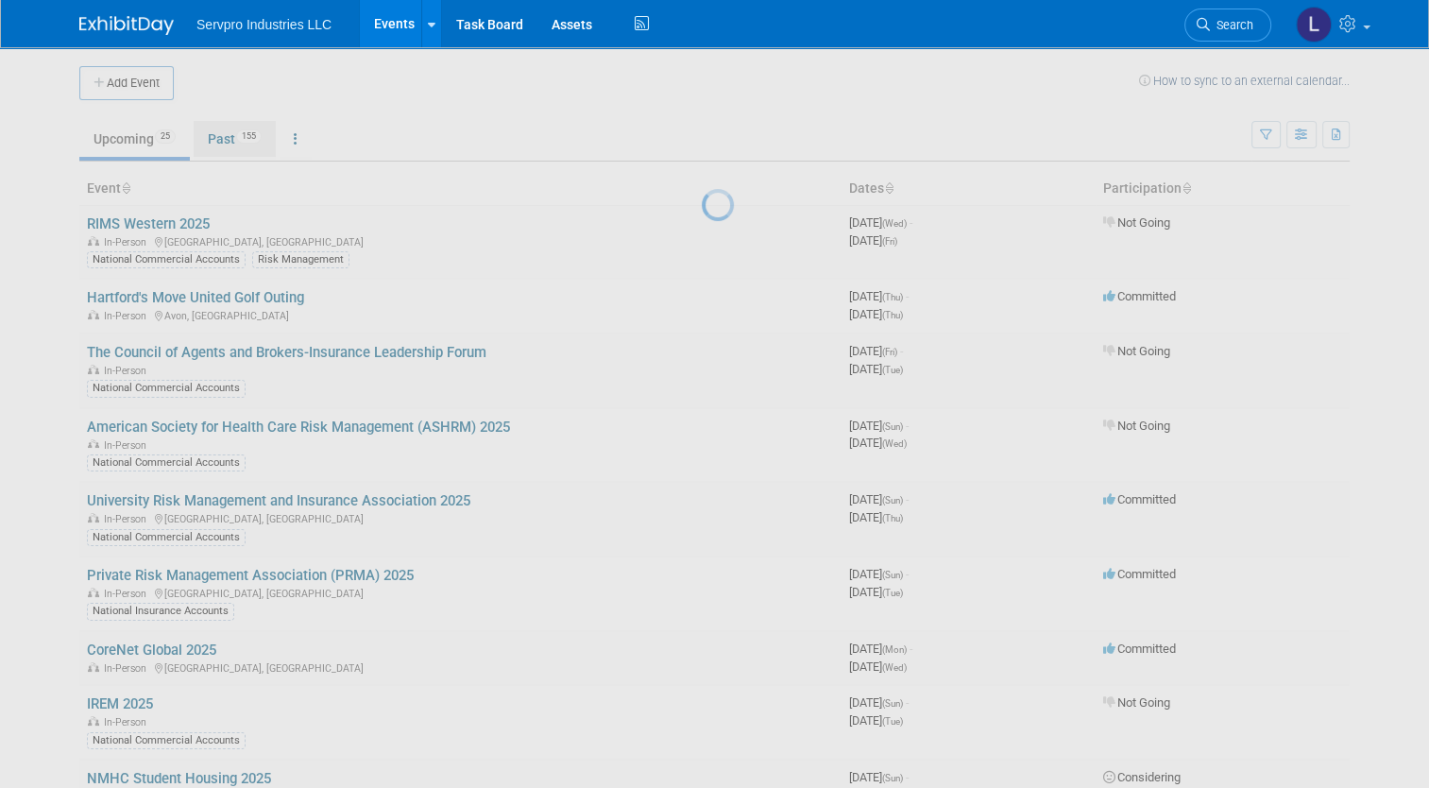
click at [253, 138] on body "Servpro Industries LLC Events Add Event Bulk Upload Events Shareable Event Boar…" at bounding box center [714, 394] width 1429 height 788
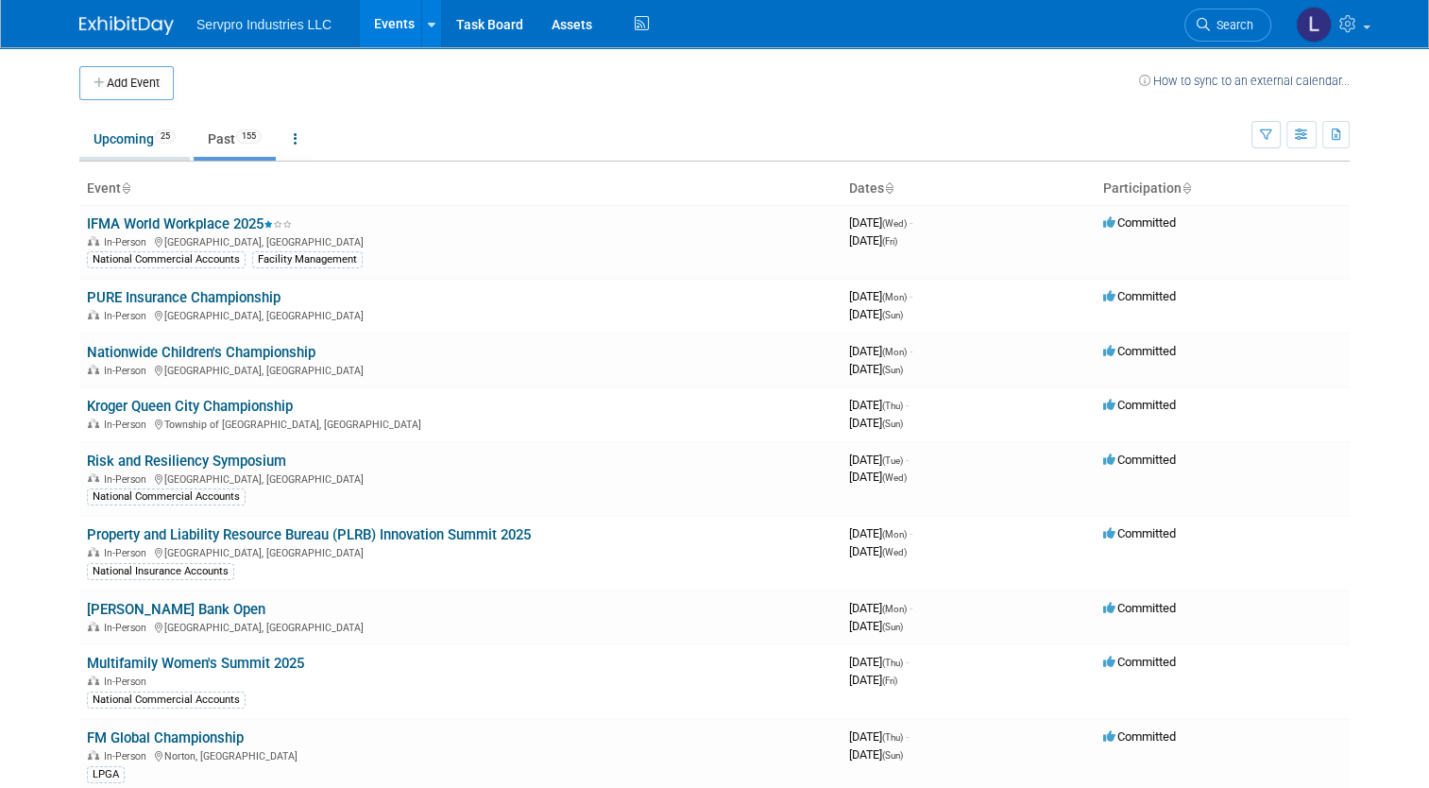
click at [144, 145] on link "Upcoming 25" at bounding box center [134, 139] width 110 height 36
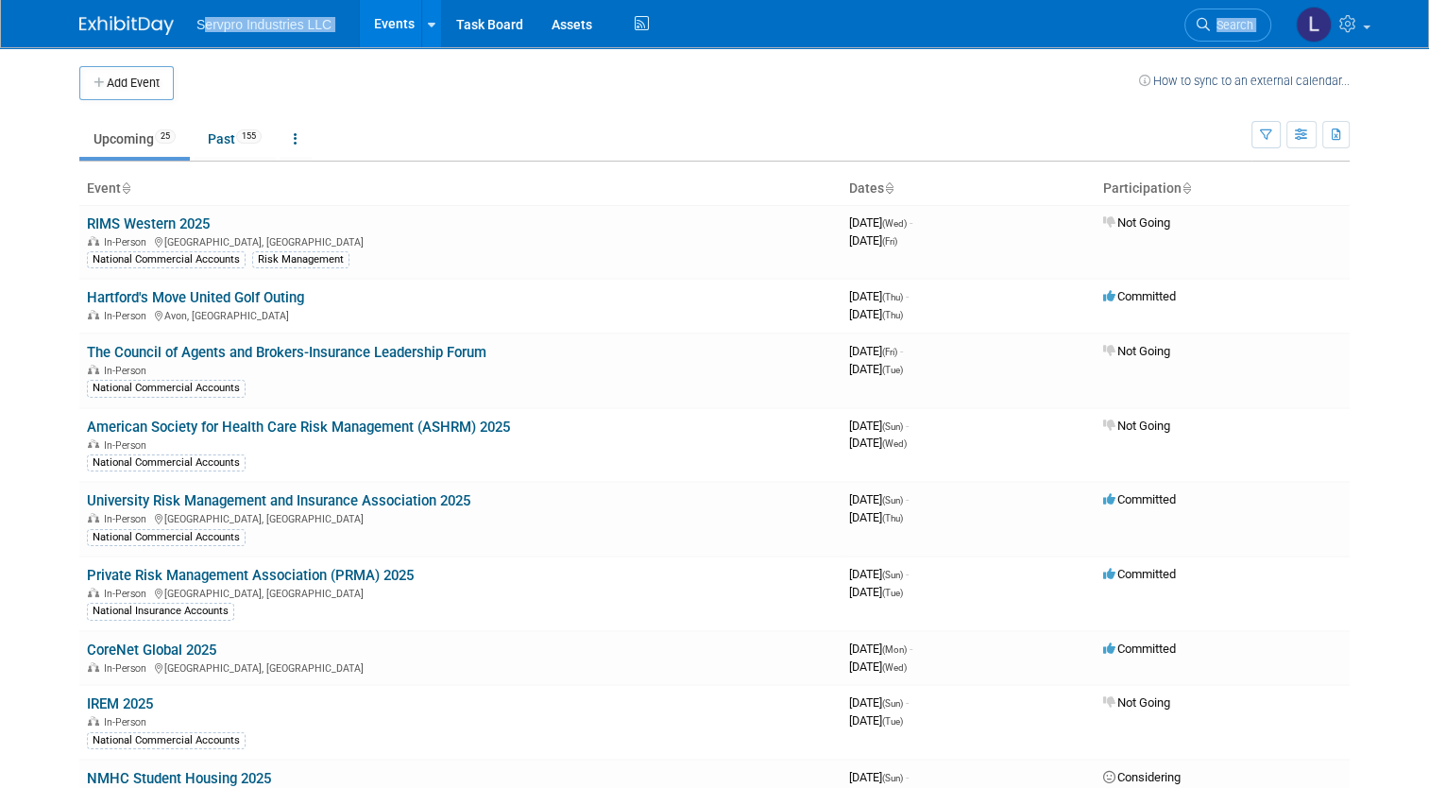
drag, startPoint x: 193, startPoint y: 29, endPoint x: 278, endPoint y: 49, distance: 87.3
click at [278, 49] on body "Servpro Industries LLC Events Add Event Bulk Upload Events Shareable Event Boar…" at bounding box center [714, 394] width 1429 height 788
click at [329, 42] on ul "Servpro Industries LLC Events Add Event Bulk Upload Events Shareable Event Boar…" at bounding box center [424, 23] width 457 height 47
click at [292, 28] on span "Servpro Industries LLC" at bounding box center [263, 24] width 135 height 15
click at [387, 4] on link "Events" at bounding box center [394, 23] width 69 height 47
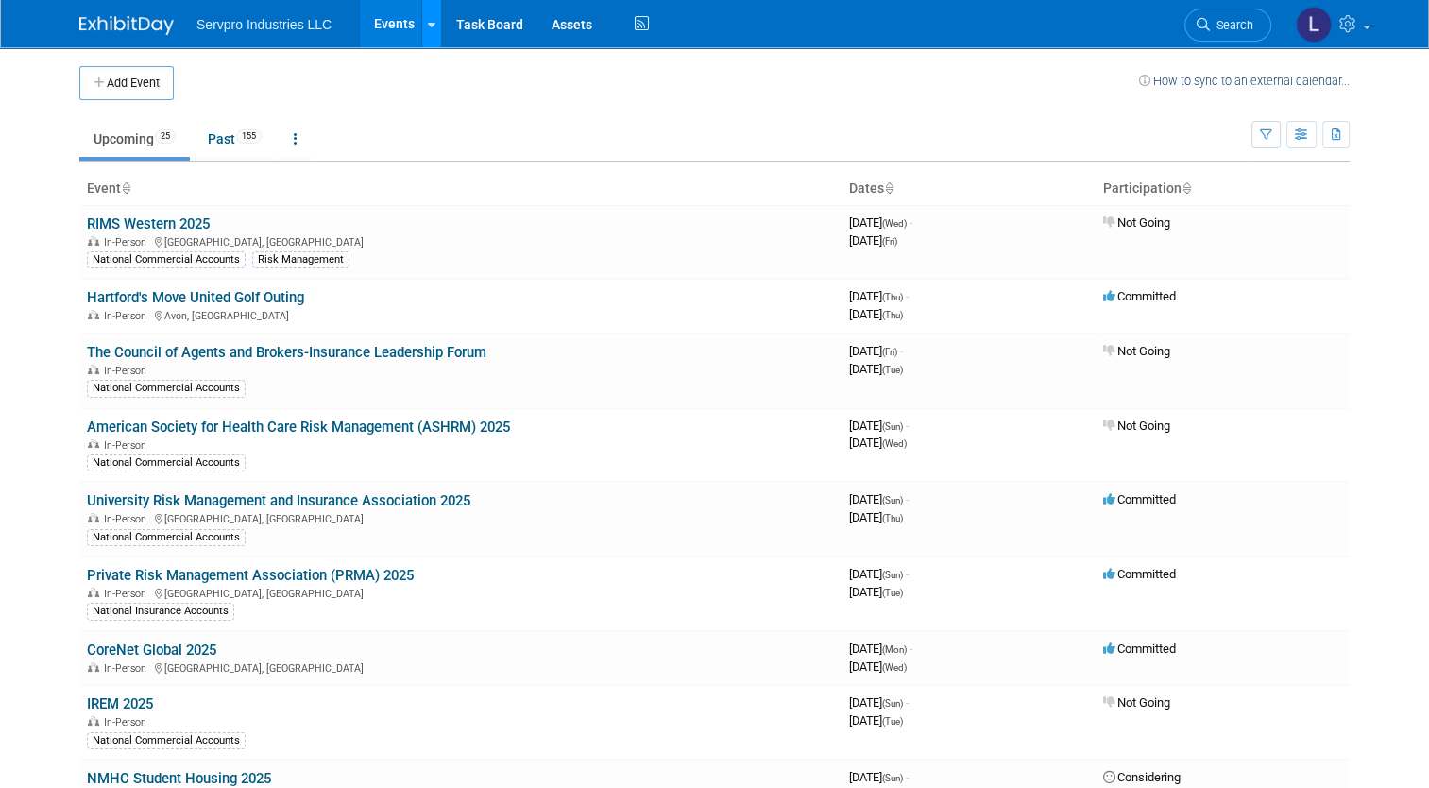
click at [424, 20] on link at bounding box center [431, 23] width 20 height 47
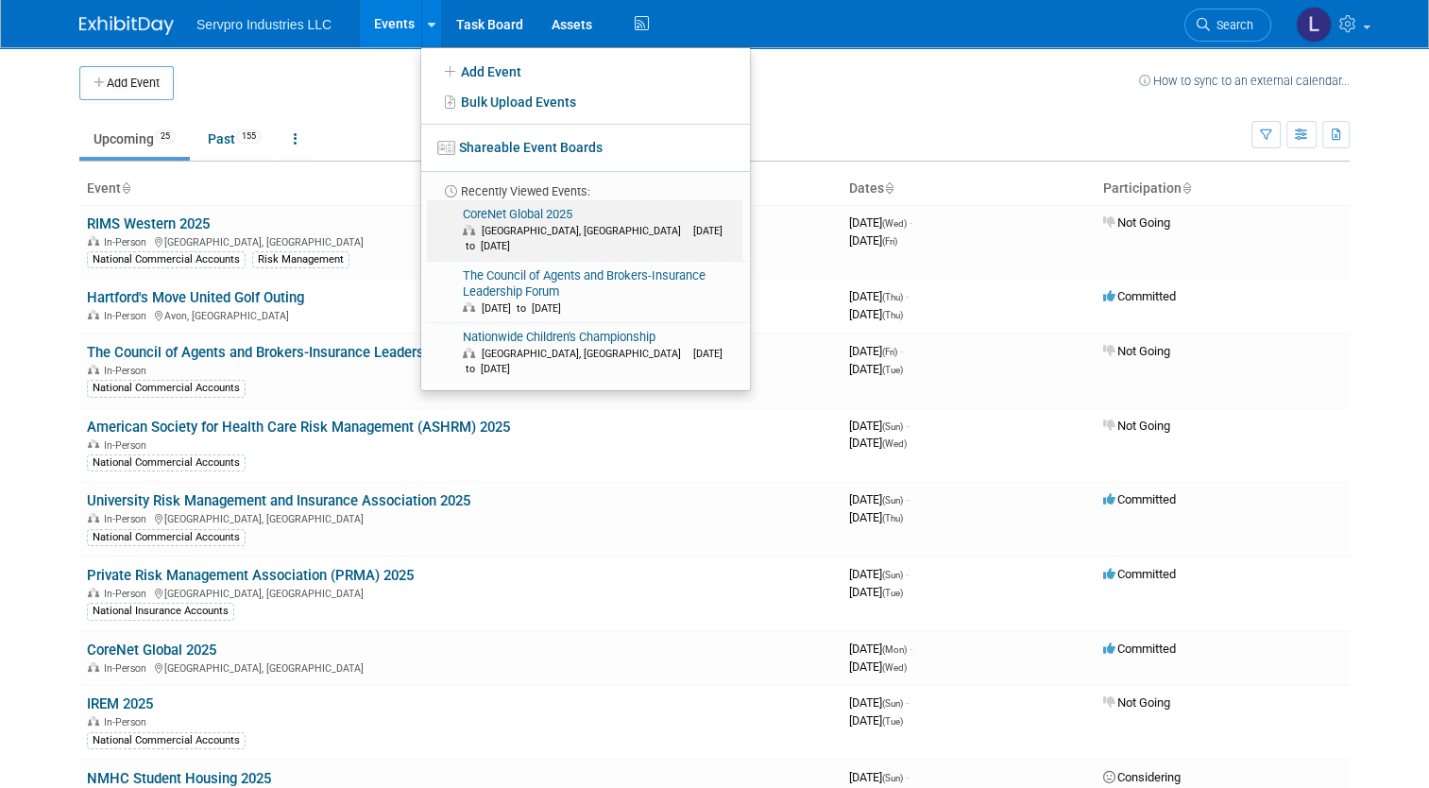
click at [556, 214] on link "CoreNet Global 2025 Anaheim, CA Oct 27, 2025 to Oct 29, 2025" at bounding box center [584, 230] width 315 height 60
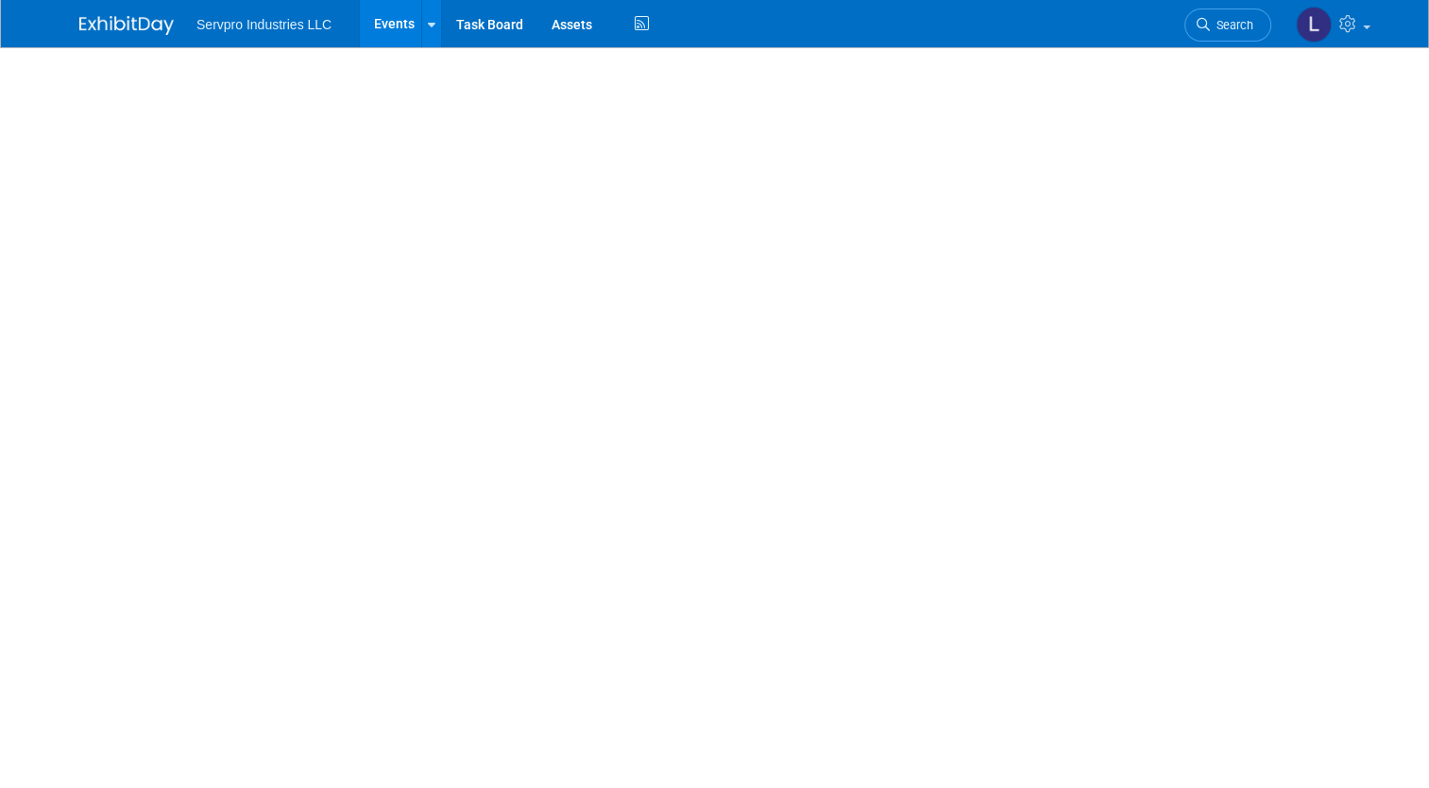
select select "Exhibitor"
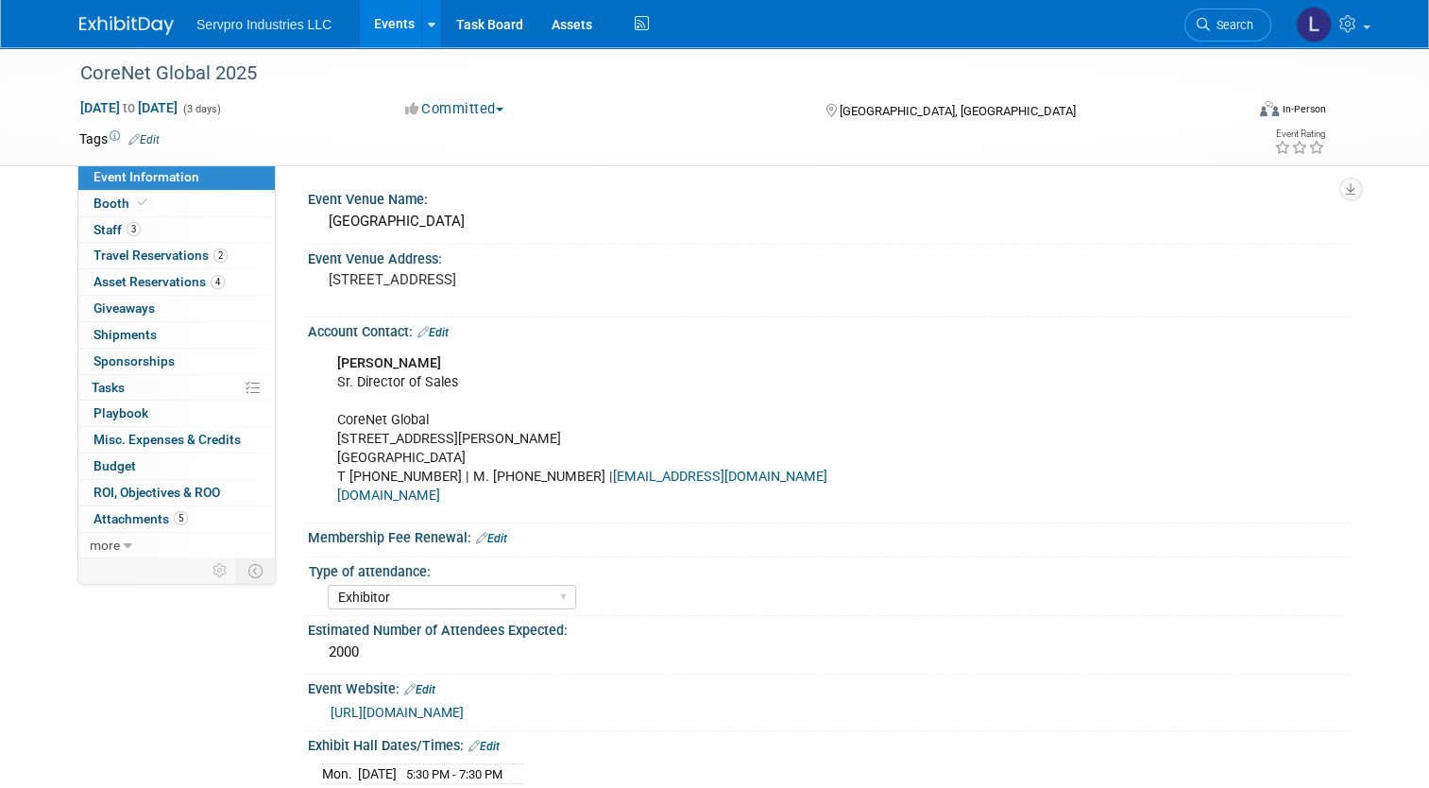
drag, startPoint x: 0, startPoint y: 0, endPoint x: 632, endPoint y: 591, distance: 865.1
click at [632, 591] on div "Exhibitor Networking Event Only Sponsorship Only First Time Attending-Scope of …" at bounding box center [834, 595] width 1013 height 30
drag, startPoint x: 499, startPoint y: 456, endPoint x: 418, endPoint y: 395, distance: 101.0
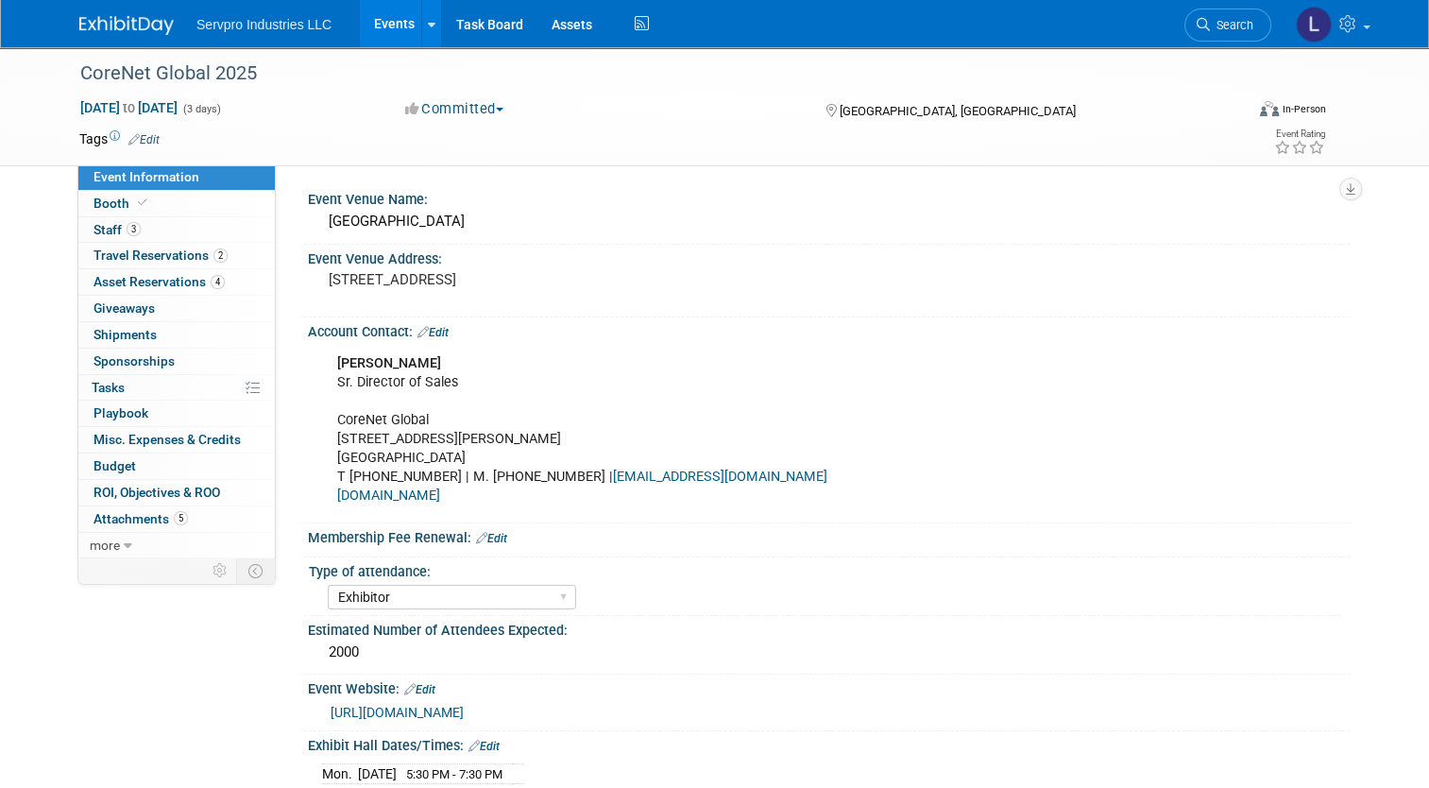
click at [418, 395] on div "[PERSON_NAME] Director of Sales CoreNet Global [STREET_ADDRESS][PERSON_NAME] T …" at bounding box center [735, 430] width 823 height 171
click at [93, 5] on div at bounding box center [137, 17] width 117 height 35
click at [104, 13] on link at bounding box center [137, 15] width 117 height 15
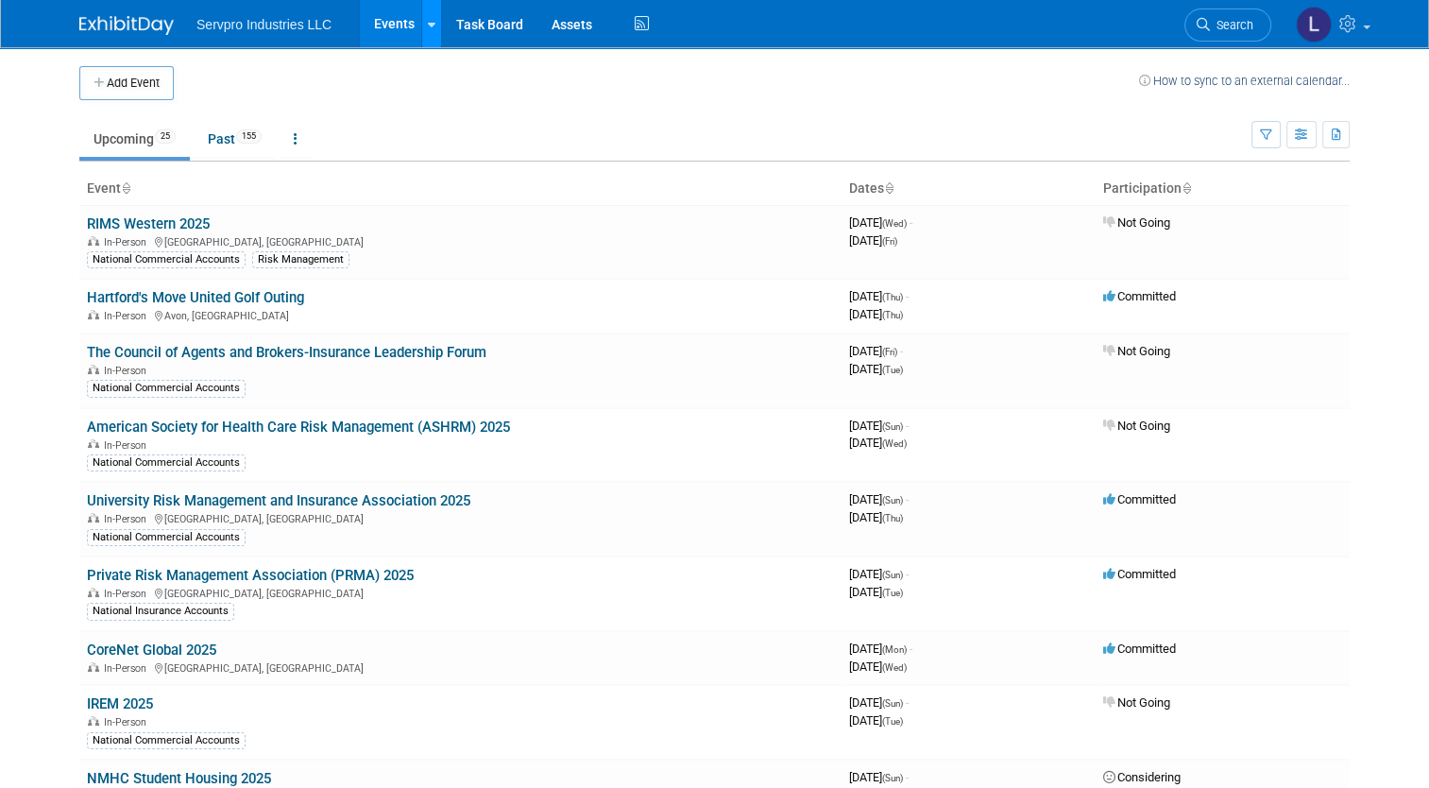
click at [421, 8] on link at bounding box center [431, 23] width 20 height 47
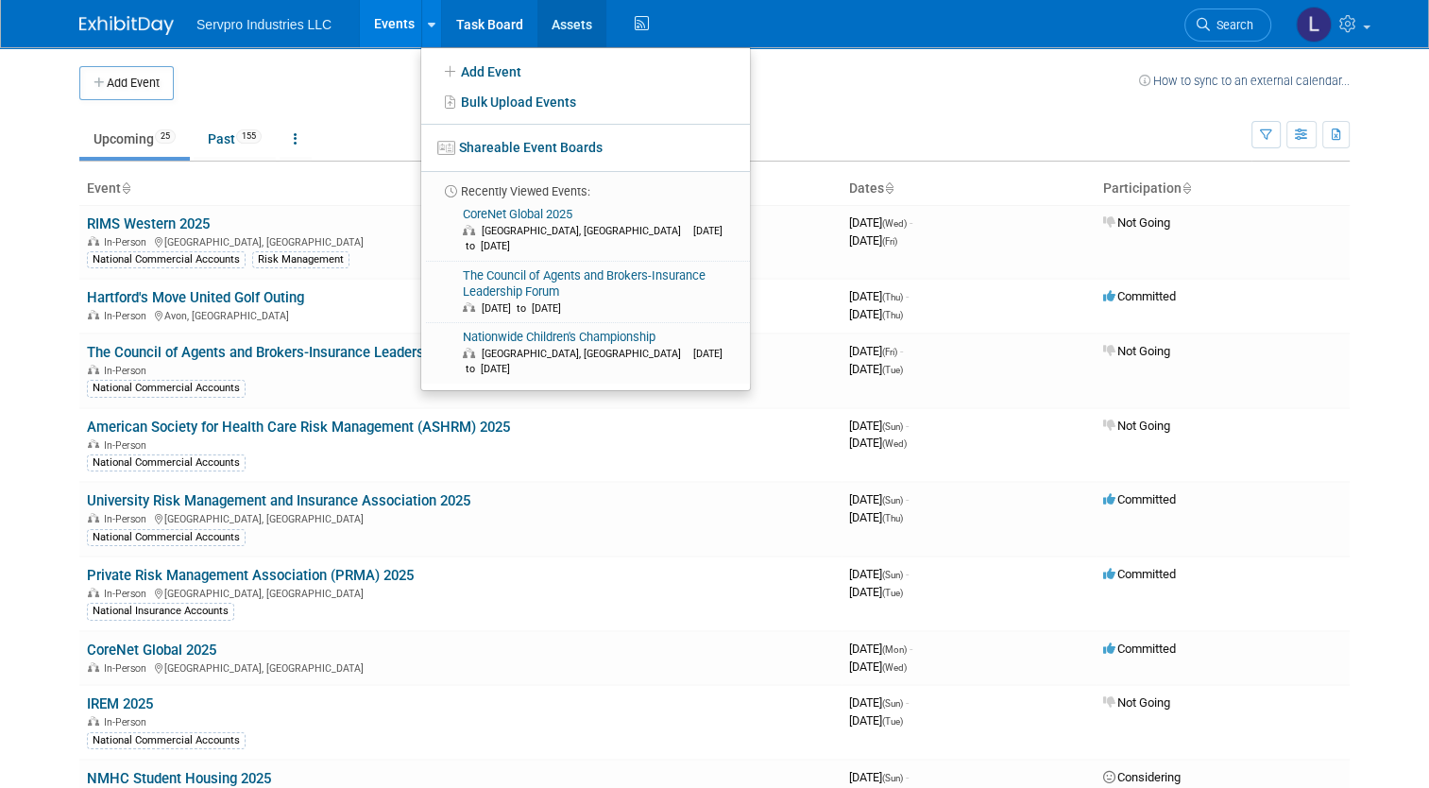
click at [584, 22] on link "Assets" at bounding box center [571, 23] width 69 height 47
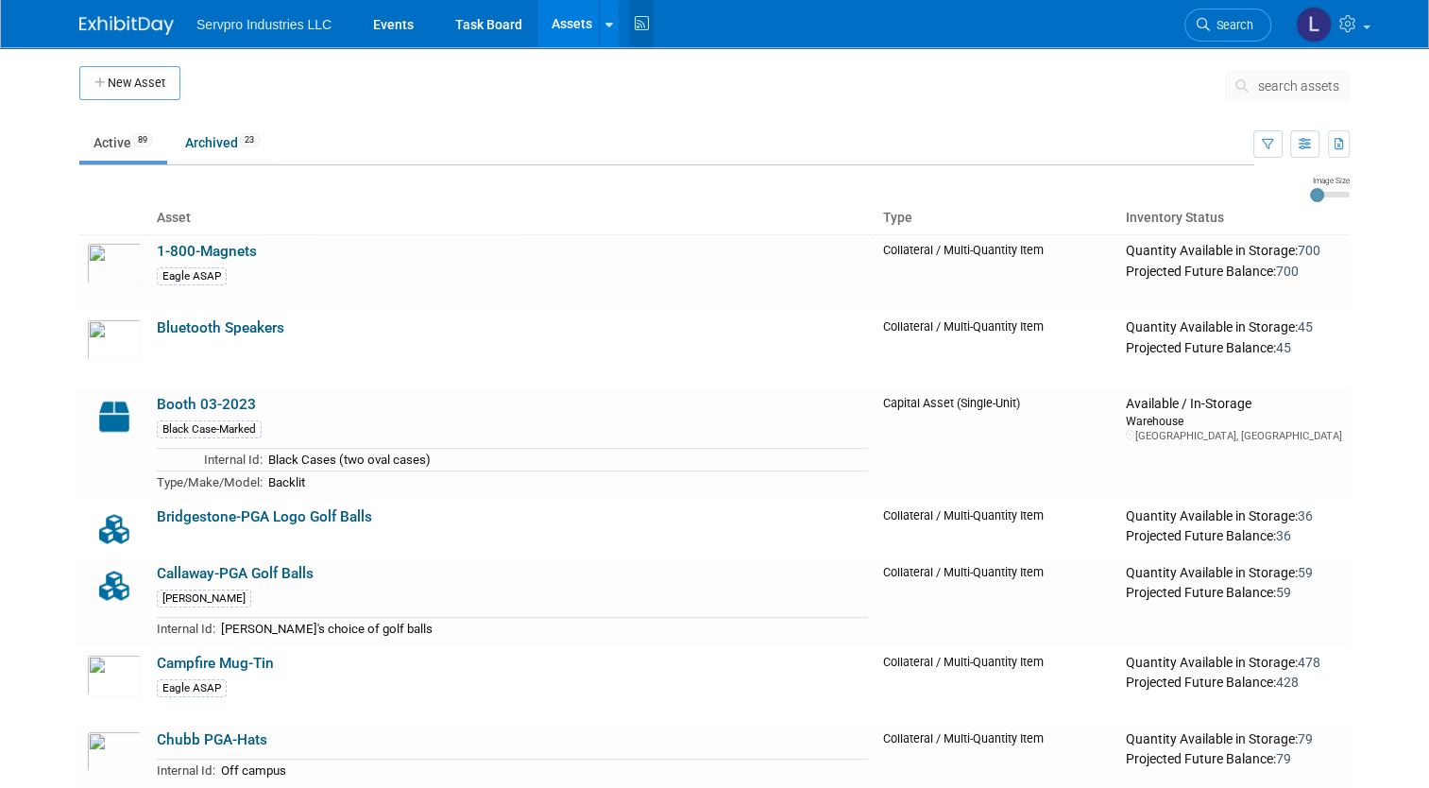
click at [635, 32] on icon at bounding box center [642, 23] width 24 height 29
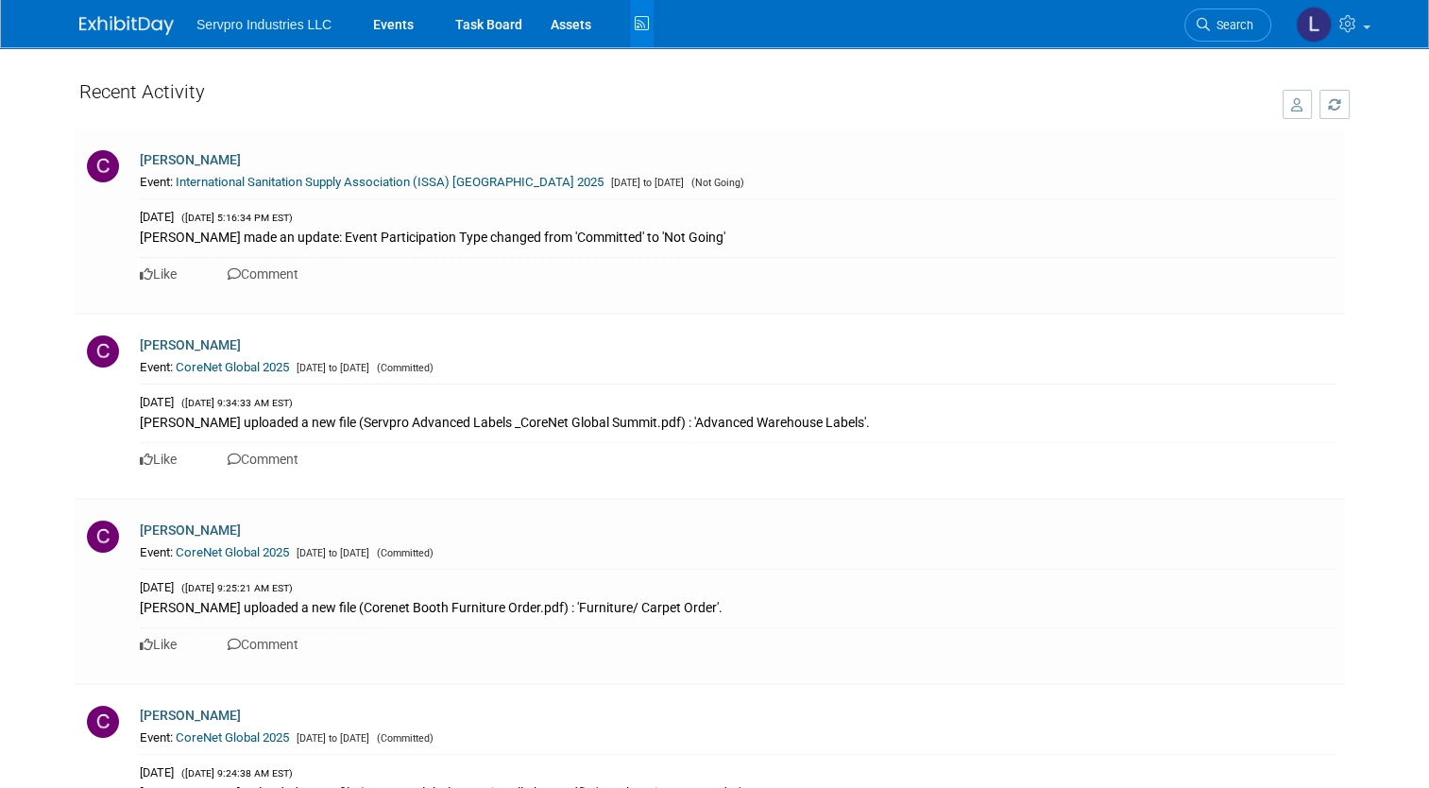
click at [135, 38] on div "Servpro Industries LLC Events Task Board Assets Activity Feed" at bounding box center [714, 23] width 1270 height 47
click at [132, 34] on img at bounding box center [126, 25] width 94 height 19
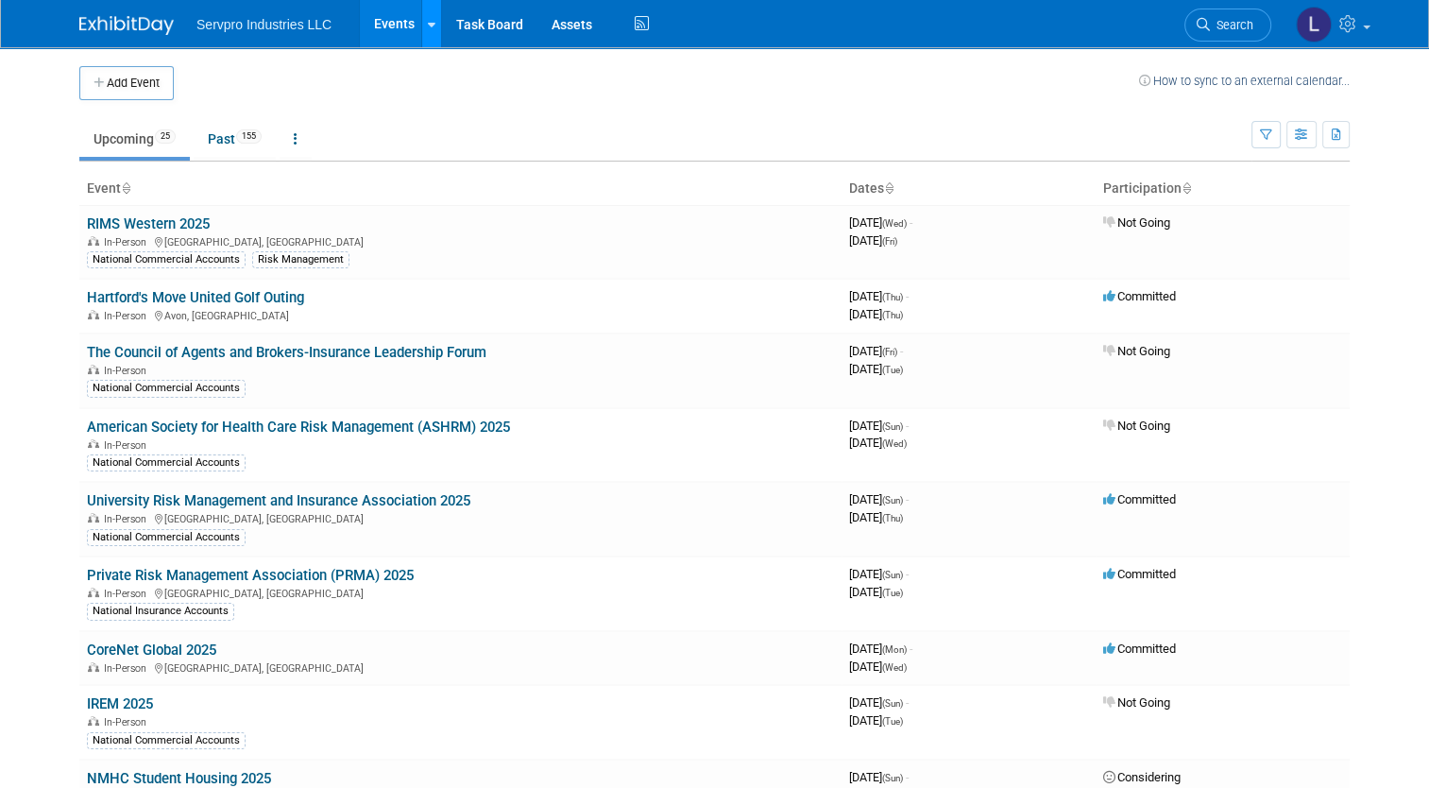
click at [423, 32] on link at bounding box center [431, 23] width 20 height 47
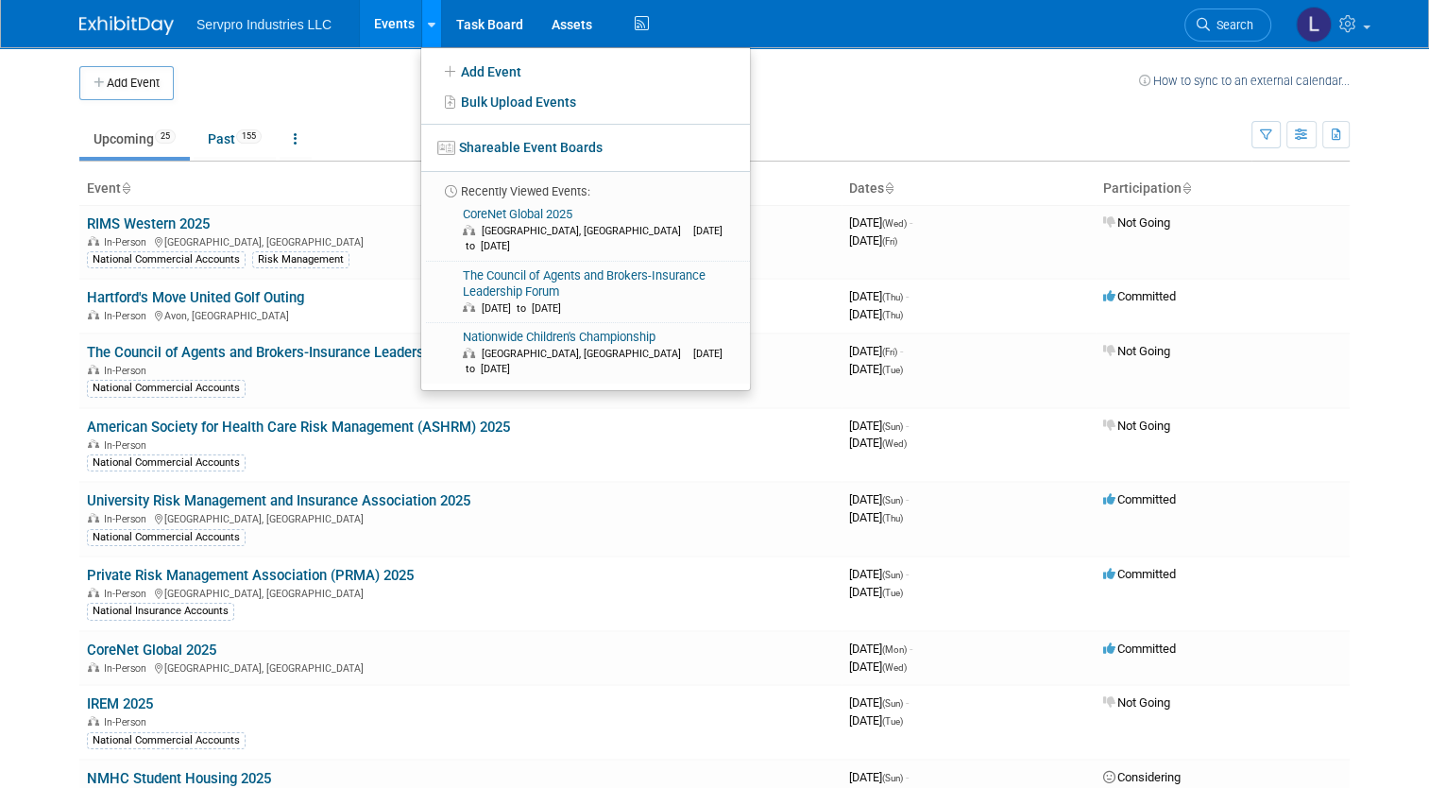
click at [428, 32] on div at bounding box center [432, 23] width 8 height 19
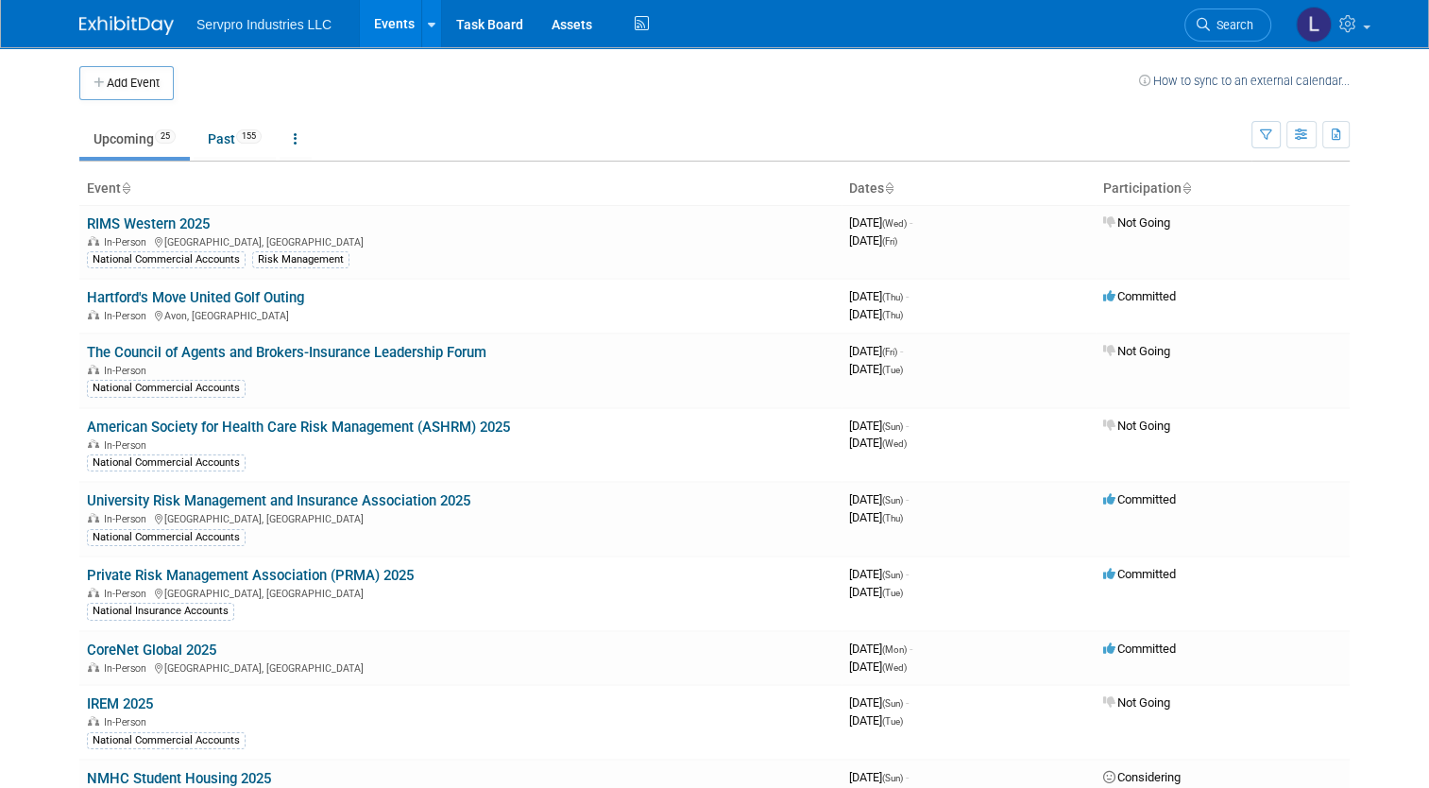
click at [300, 119] on ul "Upcoming 25 Past 155 All Events 180 Past and Upcoming Grouped Annually Events g…" at bounding box center [665, 140] width 1172 height 42
click at [135, 151] on link "Upcoming 25" at bounding box center [134, 139] width 110 height 36
click at [194, 133] on link "Past 155" at bounding box center [235, 139] width 82 height 36
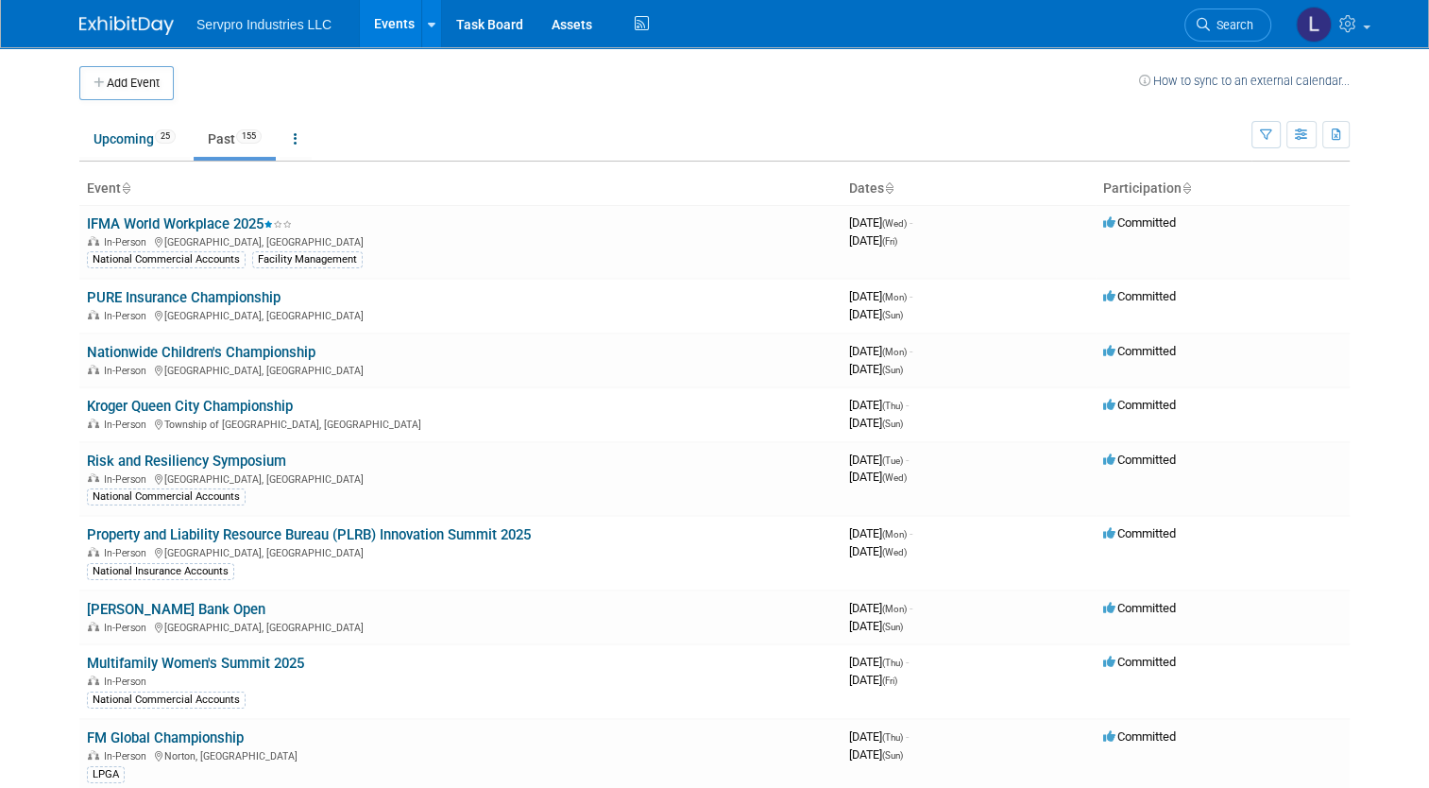
click at [172, 144] on link "Upcoming 25" at bounding box center [134, 139] width 110 height 36
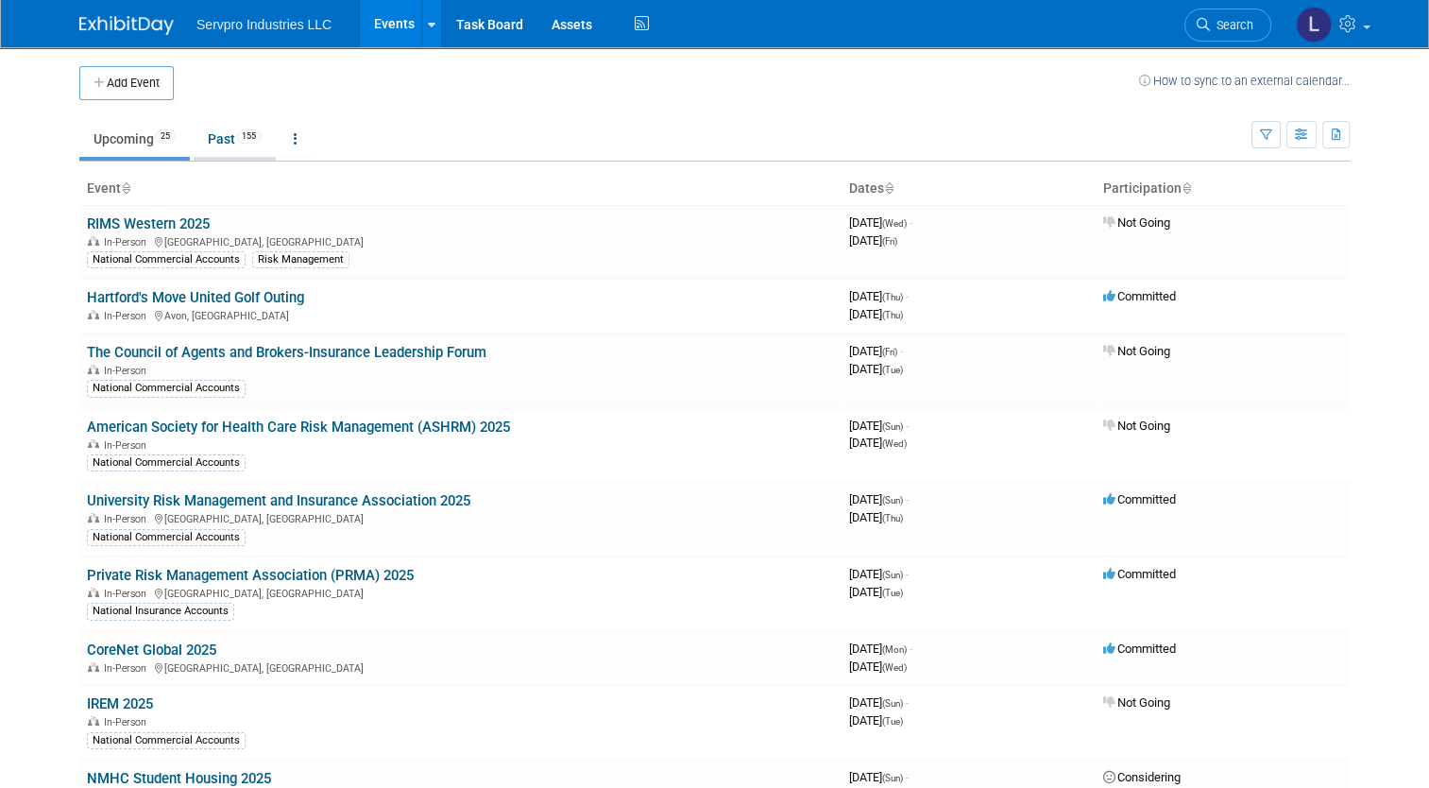
click at [211, 133] on link "Past 155" at bounding box center [235, 139] width 82 height 36
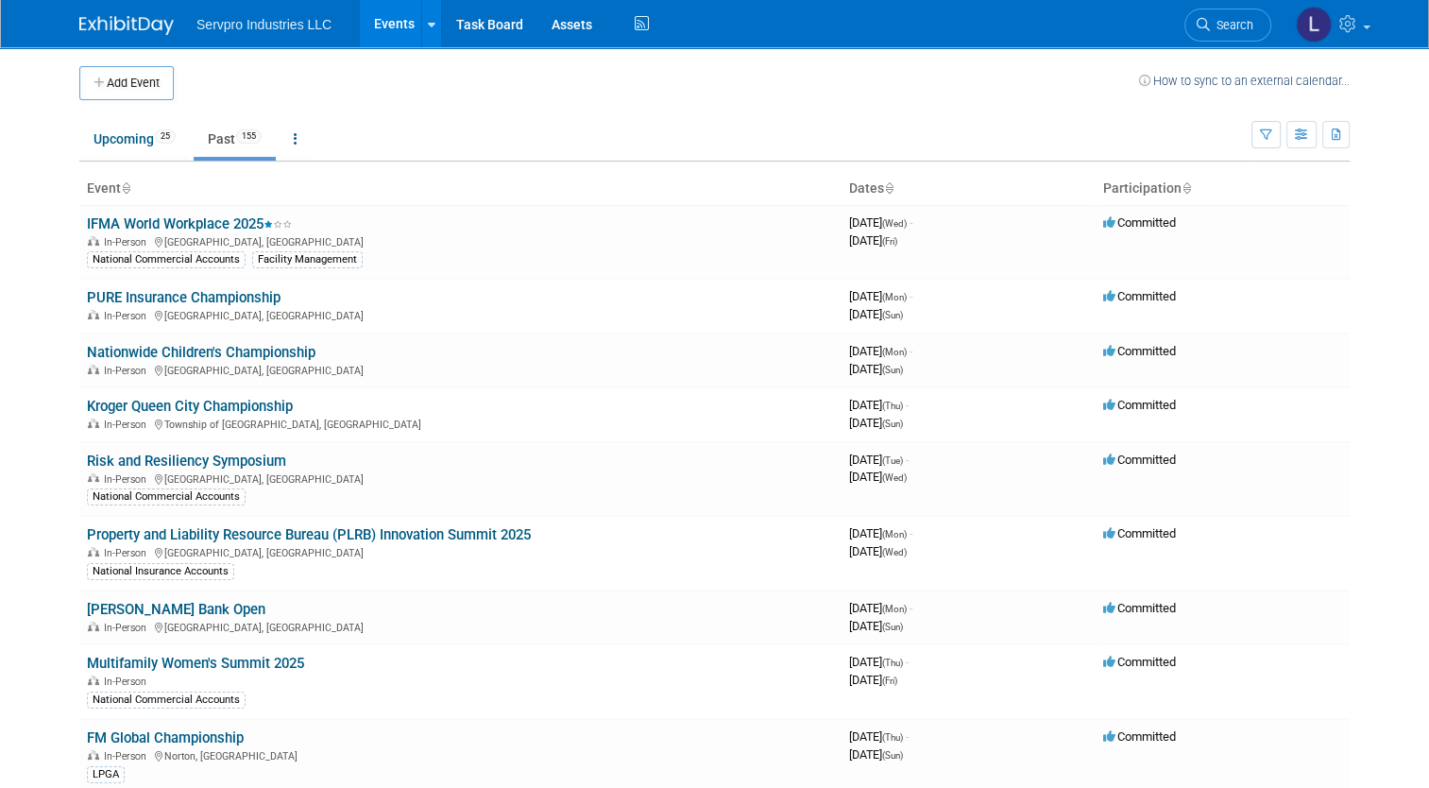
click at [141, 143] on link "Upcoming 25" at bounding box center [134, 139] width 110 height 36
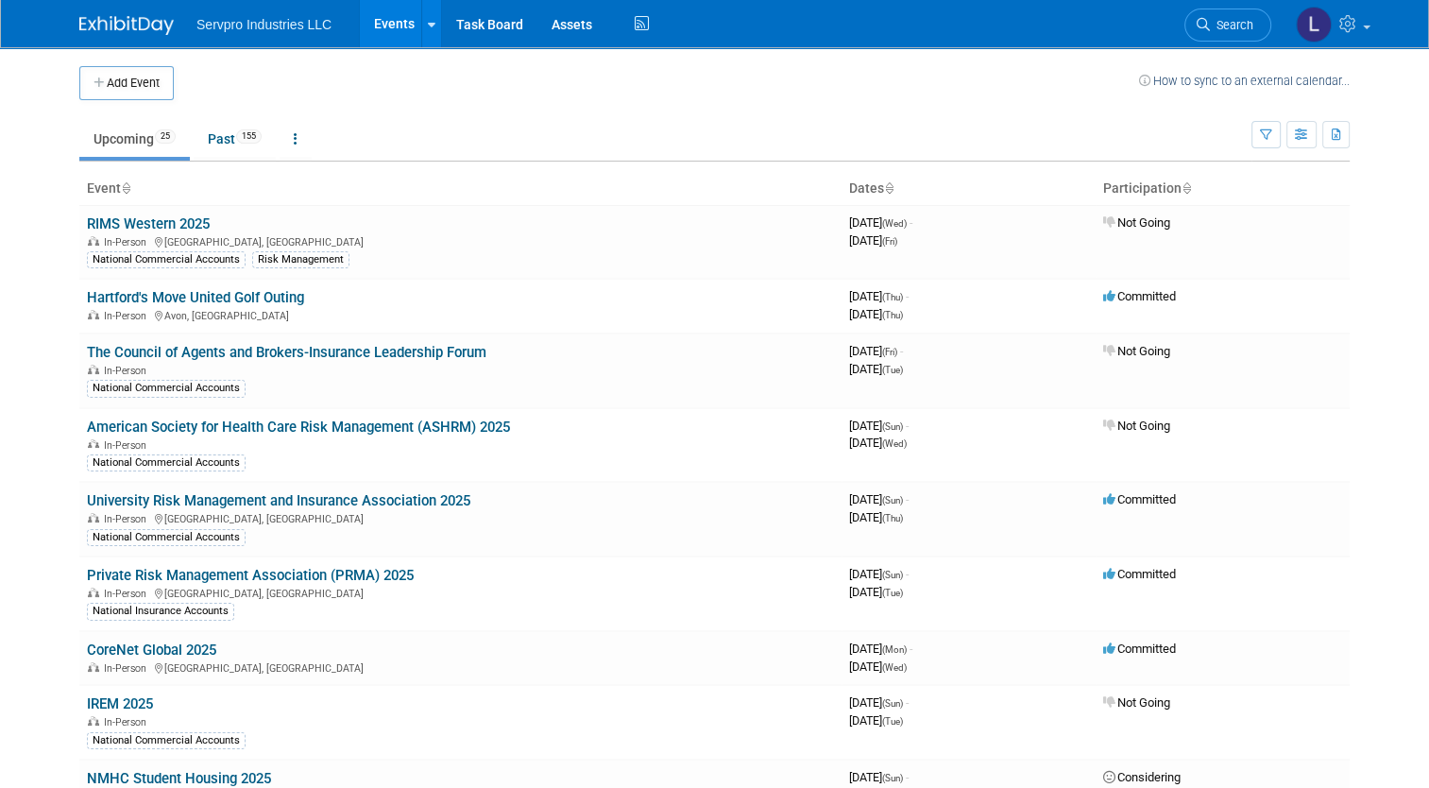
click at [312, 19] on span "Servpro Industries LLC" at bounding box center [263, 24] width 135 height 15
click at [428, 32] on div at bounding box center [432, 23] width 8 height 19
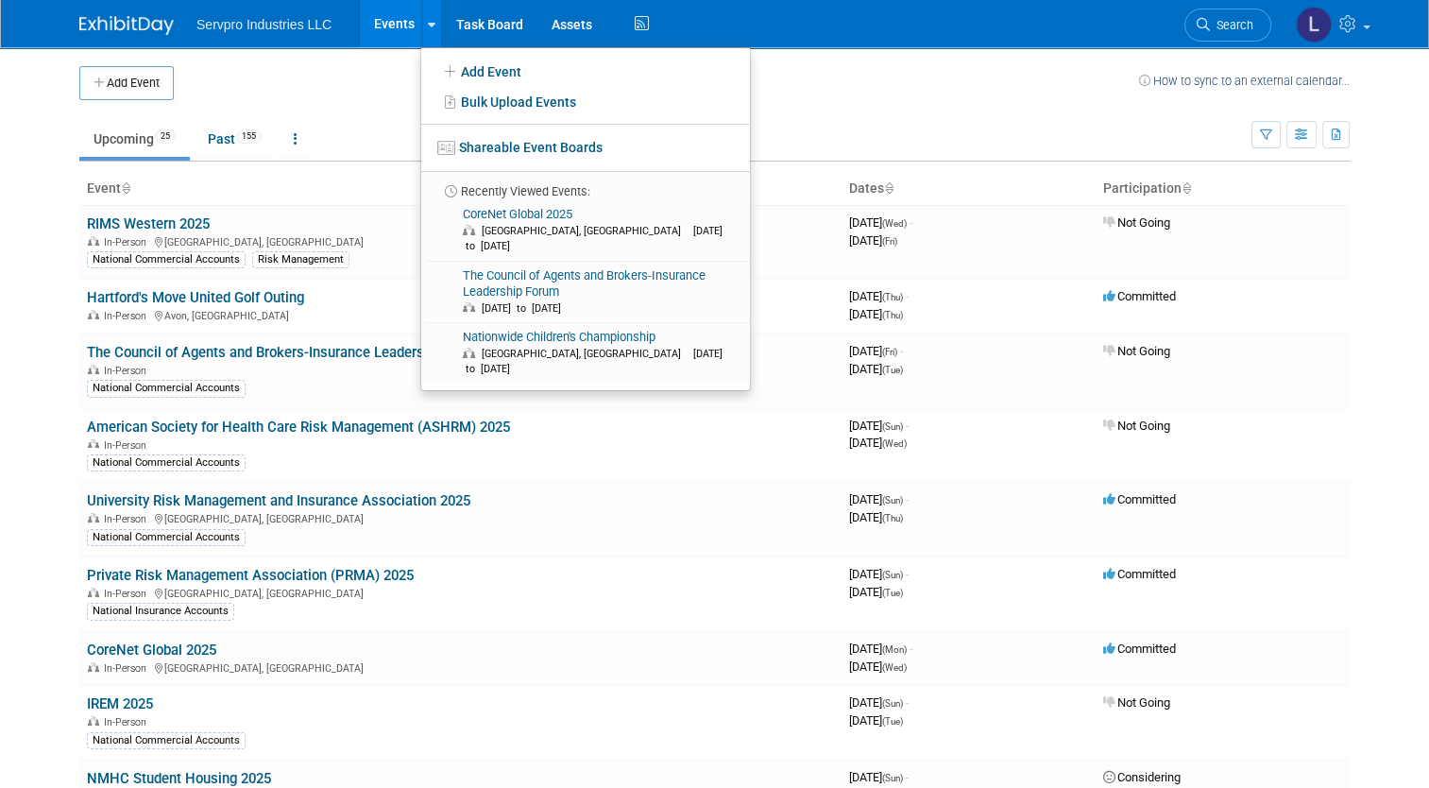
click at [366, 97] on td at bounding box center [656, 83] width 965 height 34
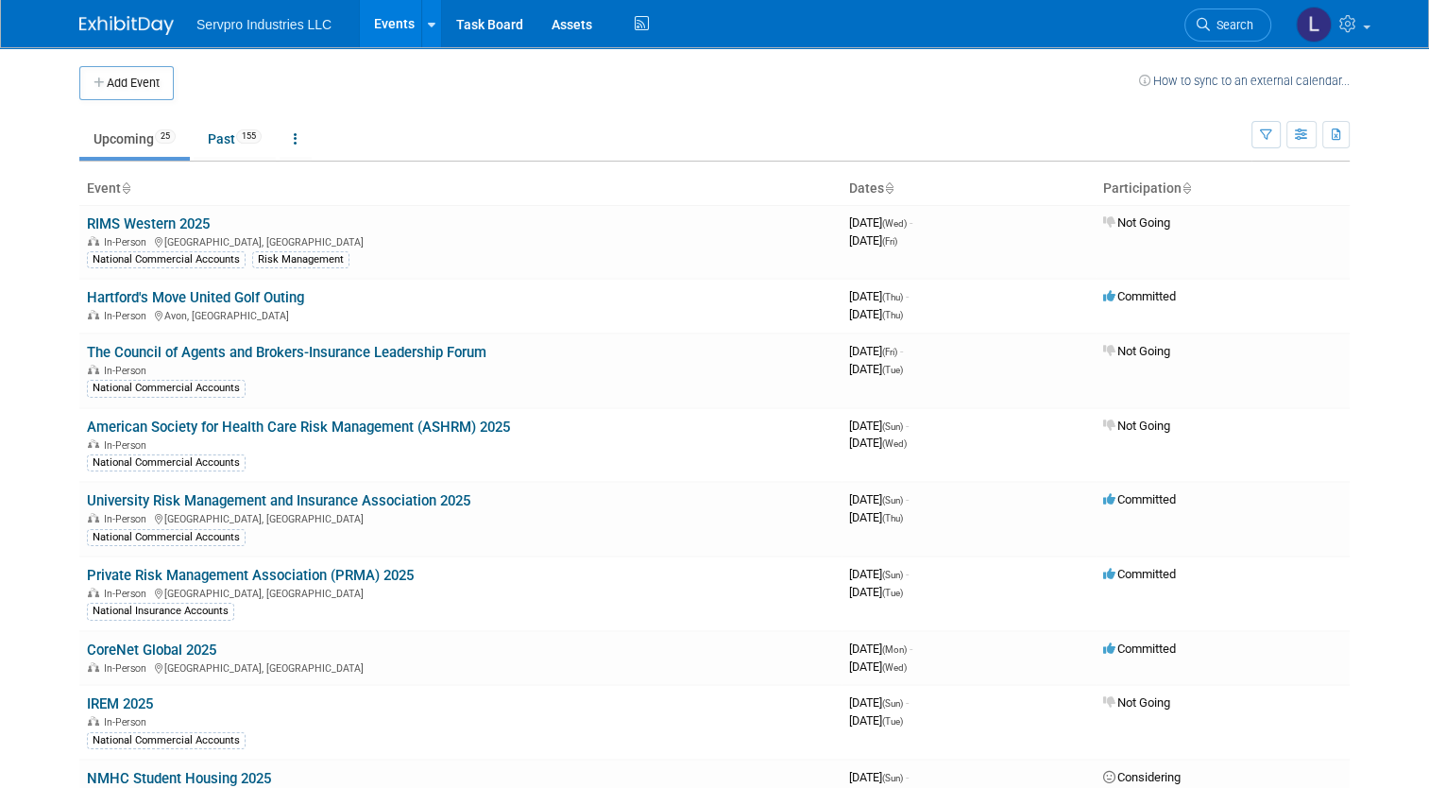
click at [214, 24] on span "Servpro Industries LLC" at bounding box center [263, 24] width 135 height 15
click at [144, 18] on img at bounding box center [126, 25] width 94 height 19
click at [893, 192] on icon at bounding box center [888, 189] width 9 height 12
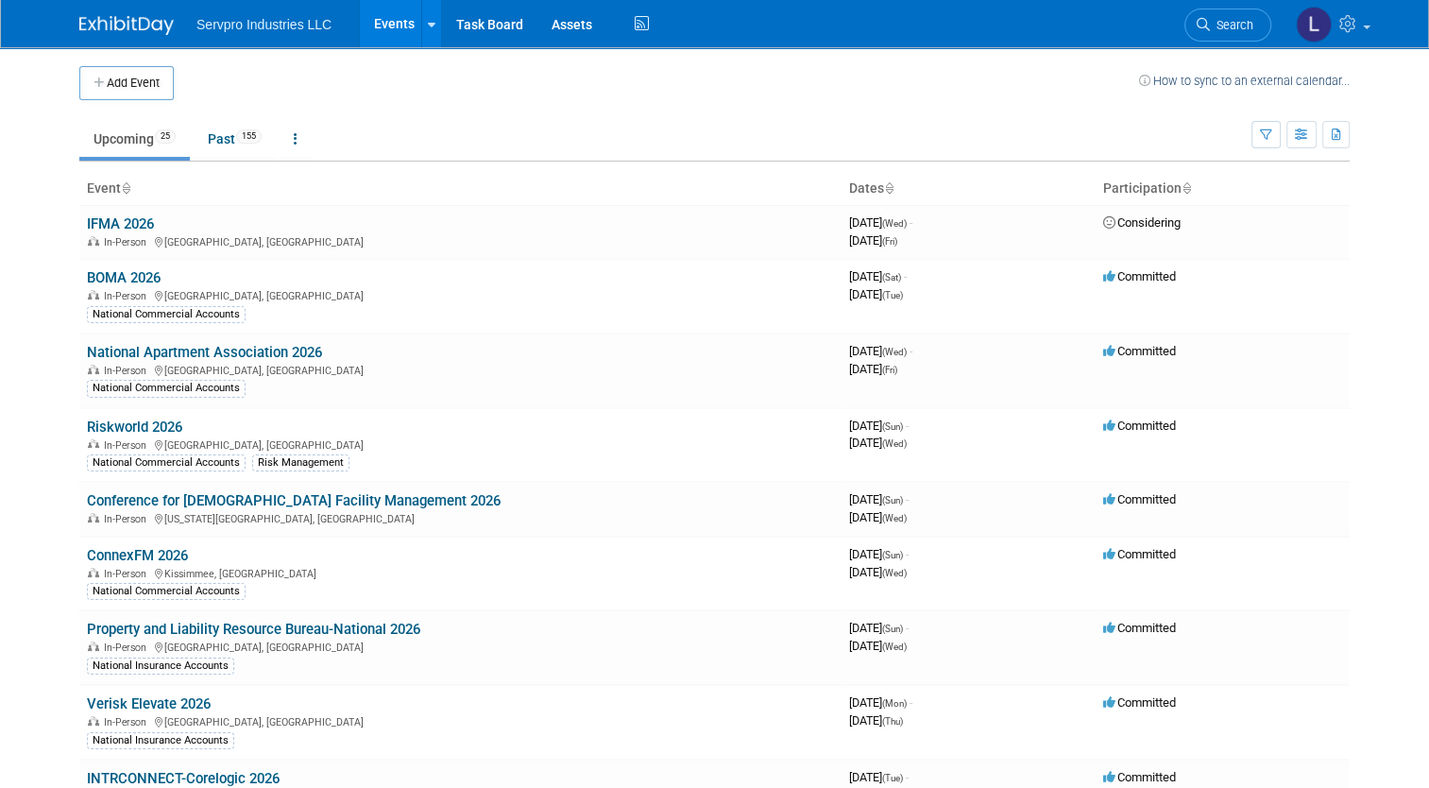
click at [893, 191] on icon at bounding box center [888, 189] width 9 height 12
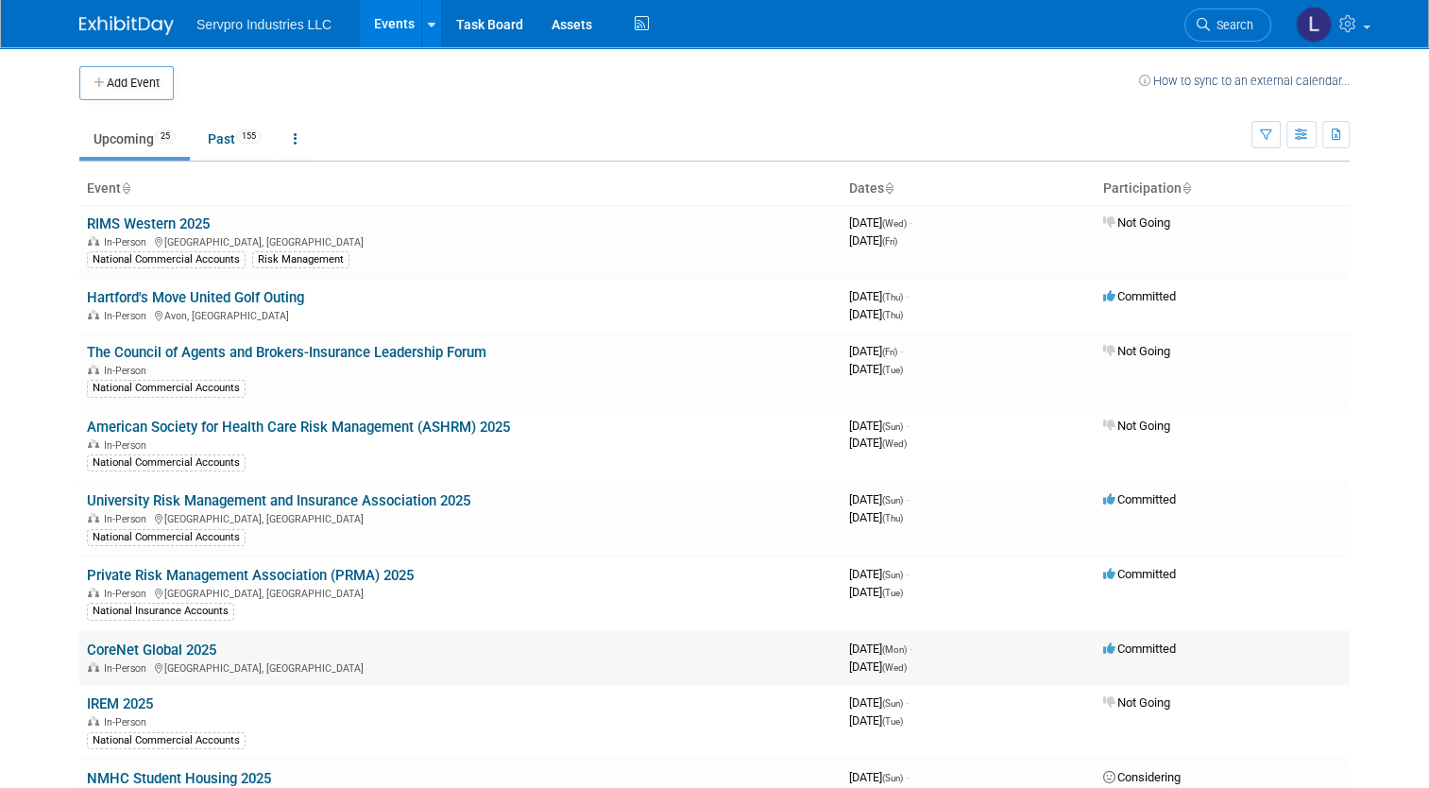
drag, startPoint x: 334, startPoint y: 323, endPoint x: 487, endPoint y: 646, distance: 357.3
click at [487, 646] on td "CoreNet Global 2025 In-Person Anaheim, CA" at bounding box center [460, 658] width 762 height 54
click at [421, 623] on td "Private Risk Management Association (PRMA) 2025 In-Person New Orleans, LA Natio…" at bounding box center [460, 593] width 762 height 75
drag, startPoint x: 34, startPoint y: 350, endPoint x: 669, endPoint y: 617, distance: 689.0
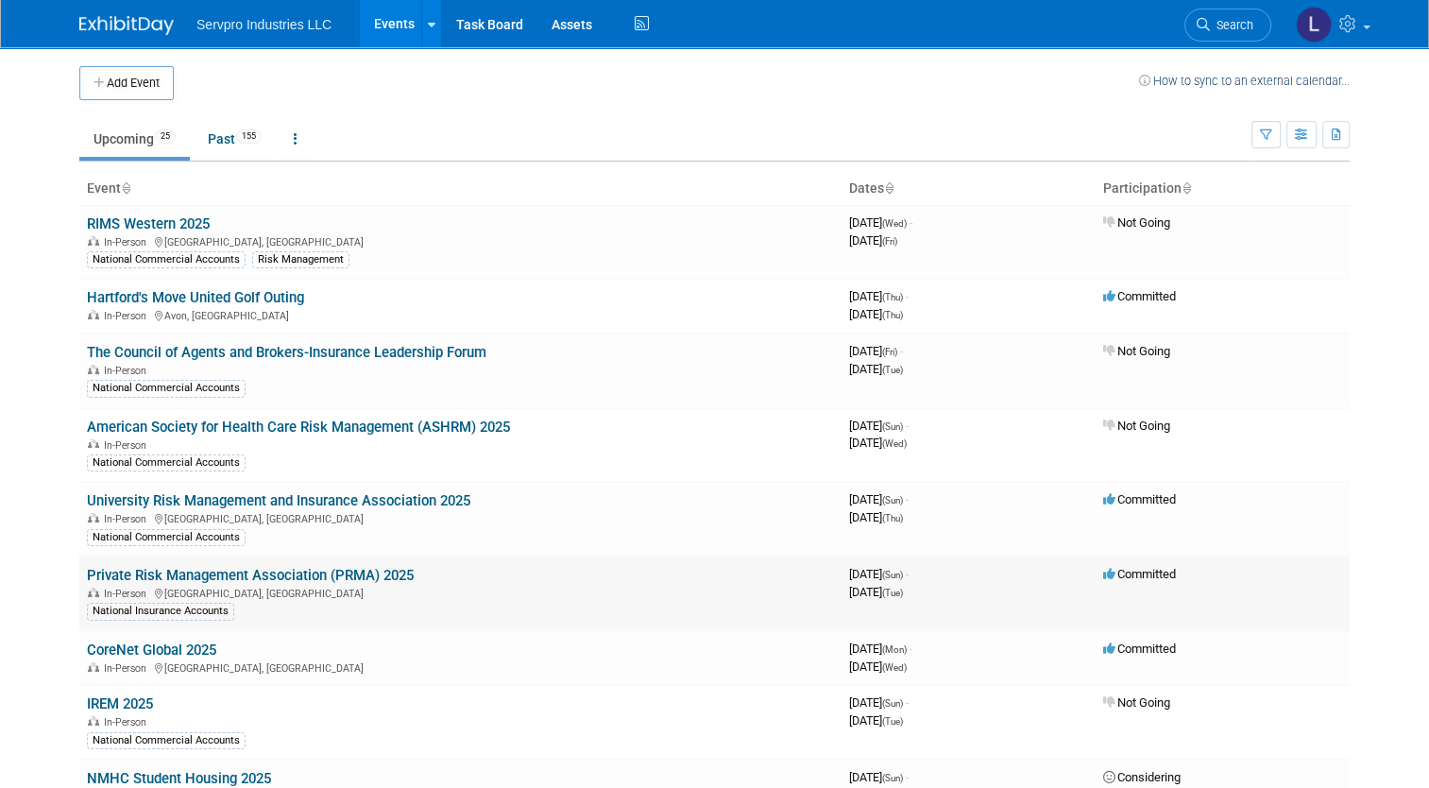
click at [669, 617] on body "Servpro Industries LLC Events Add Event Bulk Upload Events Shareable Event Boar…" at bounding box center [714, 394] width 1429 height 788
click at [425, 52] on div "Add Event How to sync to an external calendar..." at bounding box center [714, 73] width 1270 height 53
click at [221, 141] on link "Past 155" at bounding box center [235, 139] width 82 height 36
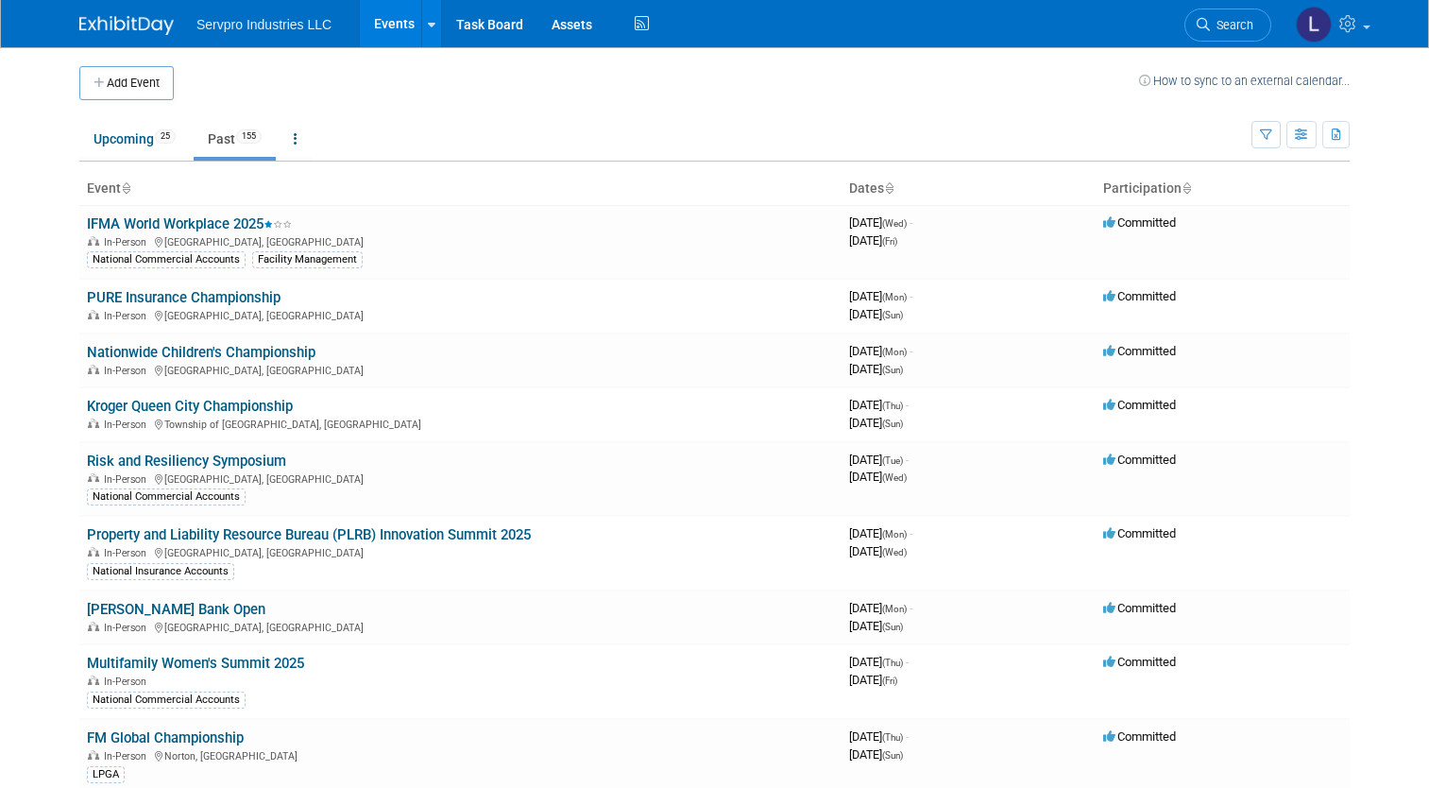
click at [145, 127] on link "Upcoming 25" at bounding box center [134, 139] width 110 height 36
